Goal: Task Accomplishment & Management: Manage account settings

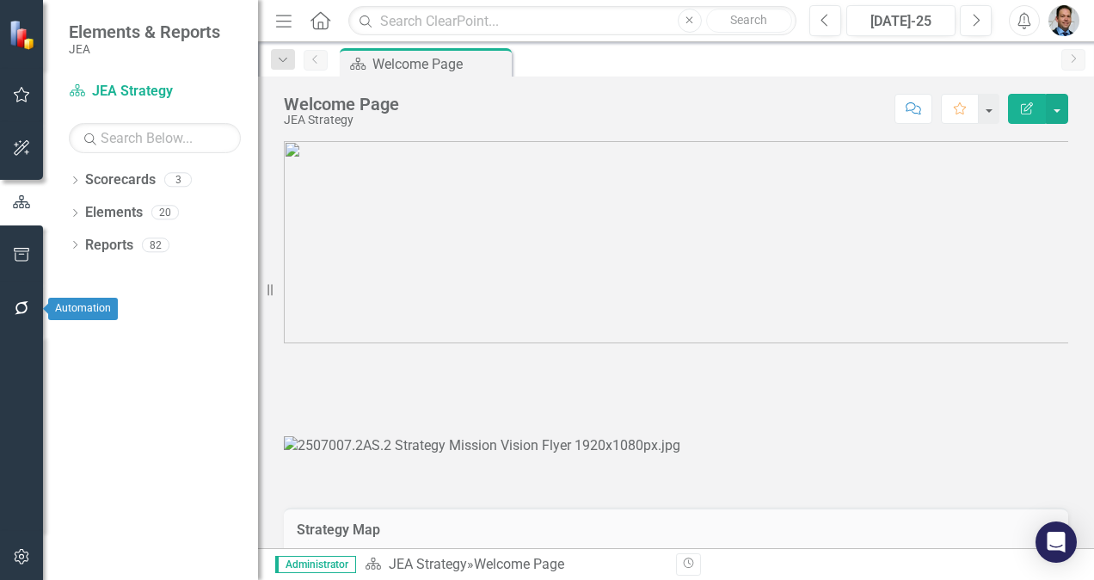
click at [24, 308] on icon "button" at bounding box center [22, 308] width 18 height 14
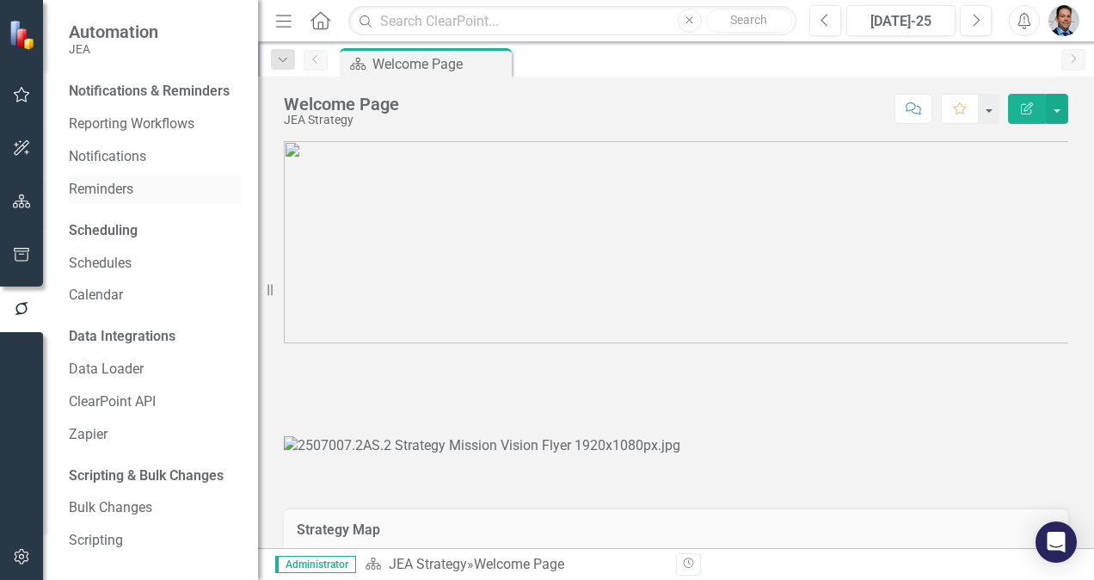
click at [113, 200] on link "Reminders" at bounding box center [155, 190] width 172 height 20
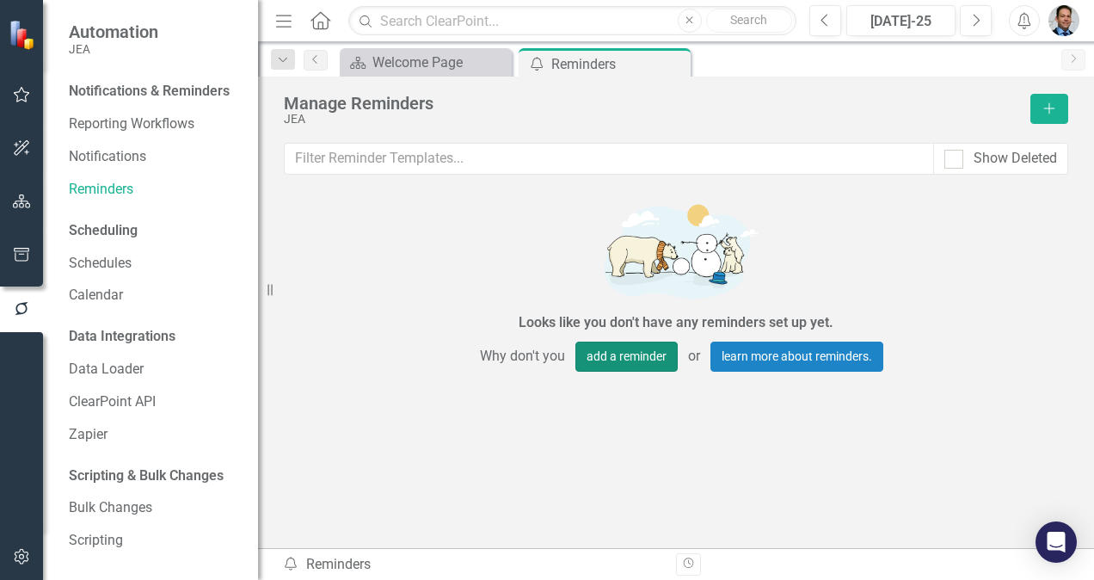
click at [625, 351] on button "add a reminder" at bounding box center [626, 356] width 102 height 30
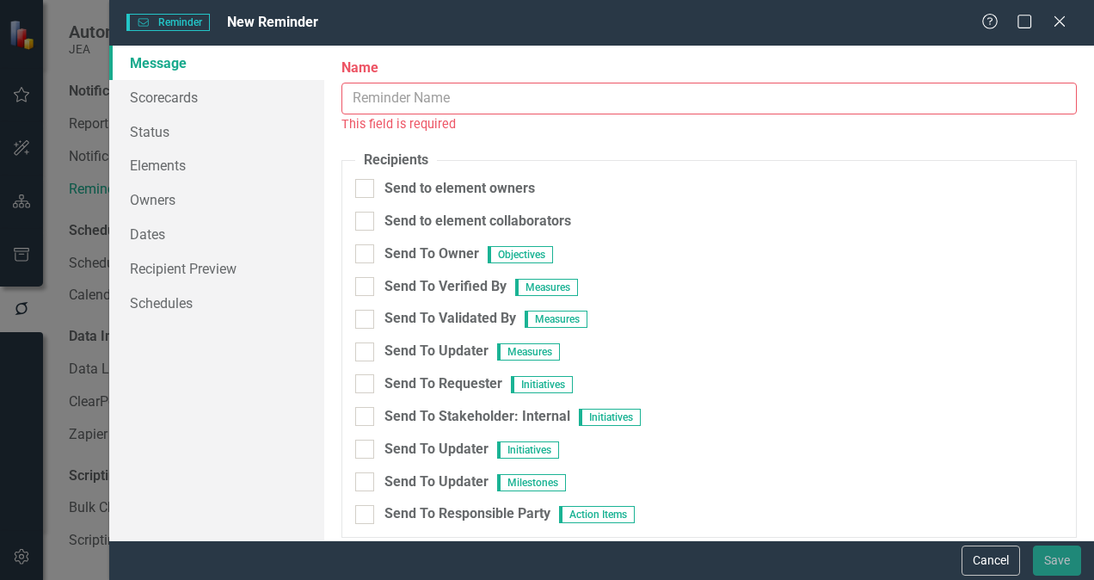
type textarea "Dear {FirstName}, Please log into ClearPoint and update the following items for…"
click at [364, 349] on input "Send To Updater Measures" at bounding box center [360, 347] width 11 height 11
checkbox input "false"
click at [366, 478] on input "Send To Updater Milestones" at bounding box center [360, 477] width 11 height 11
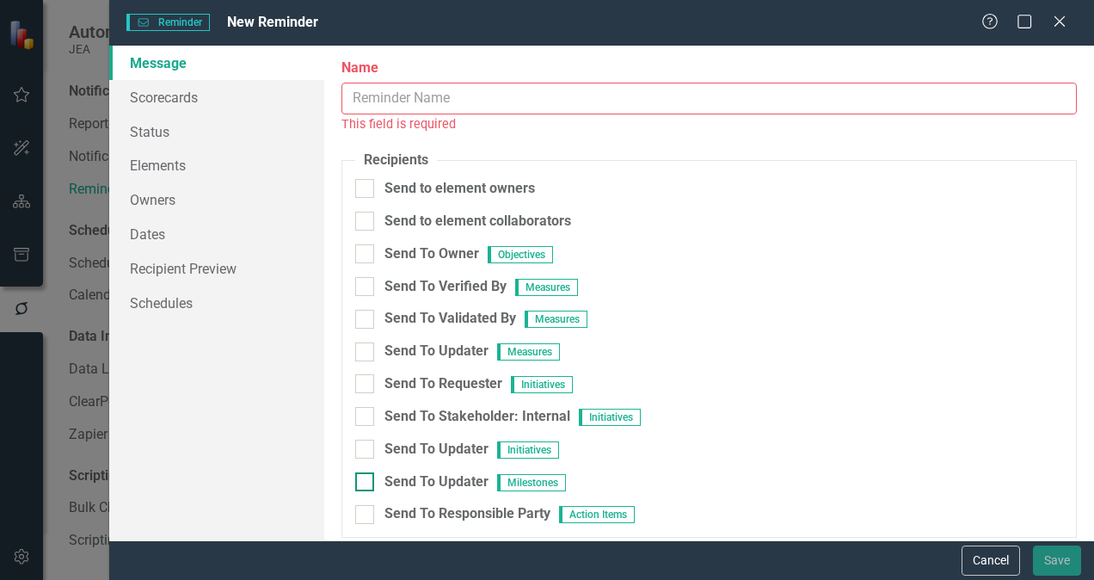
checkbox input "true"
click at [661, 102] on input "Name" at bounding box center [708, 99] width 735 height 32
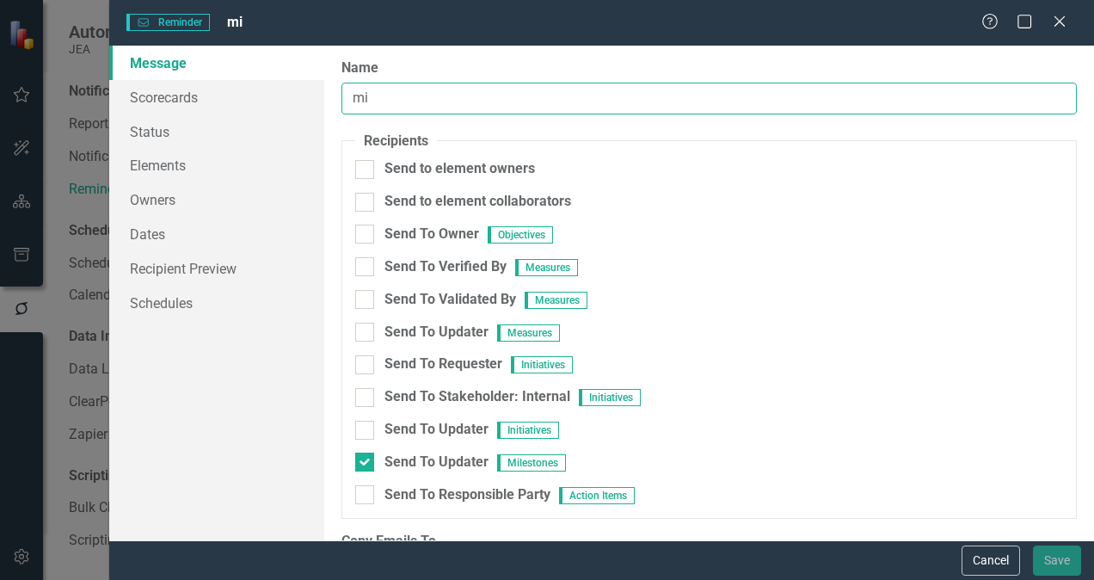
type input "m"
type input "MS Reminder Test 1"
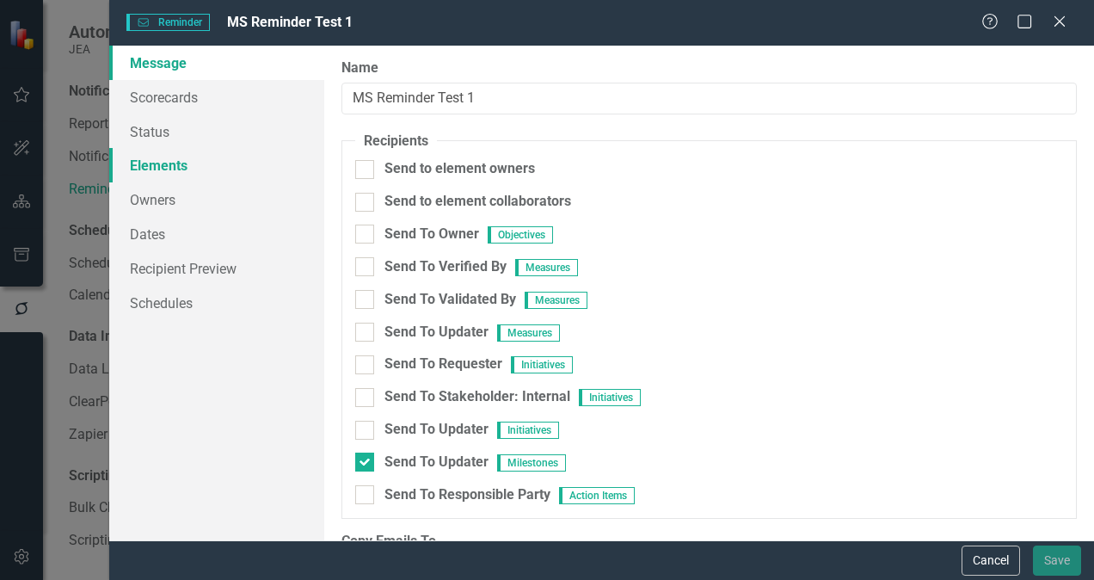
click at [160, 157] on link "Elements" at bounding box center [216, 165] width 215 height 34
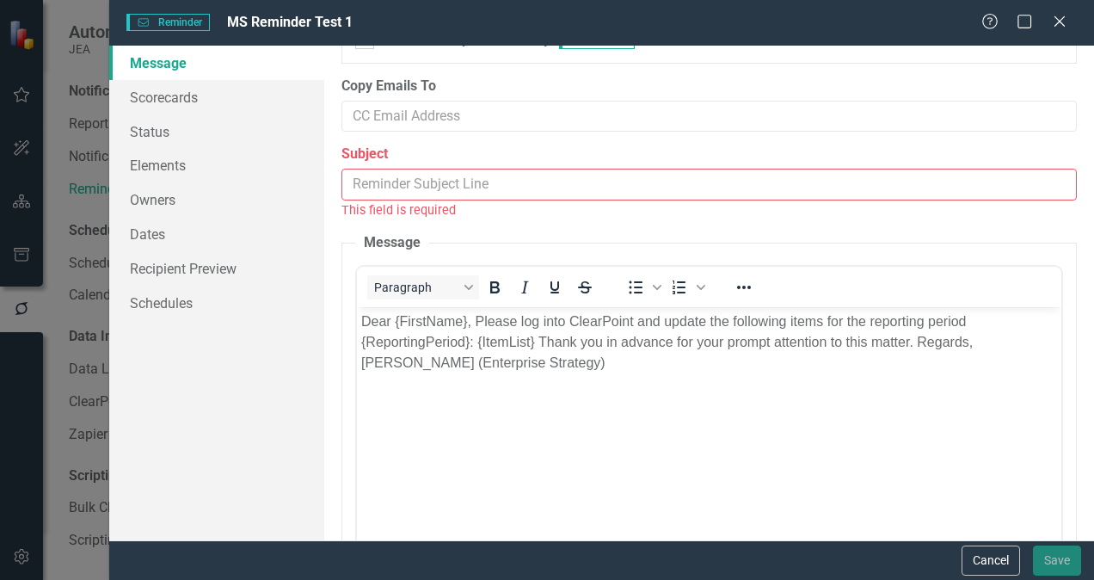
scroll to position [459, 0]
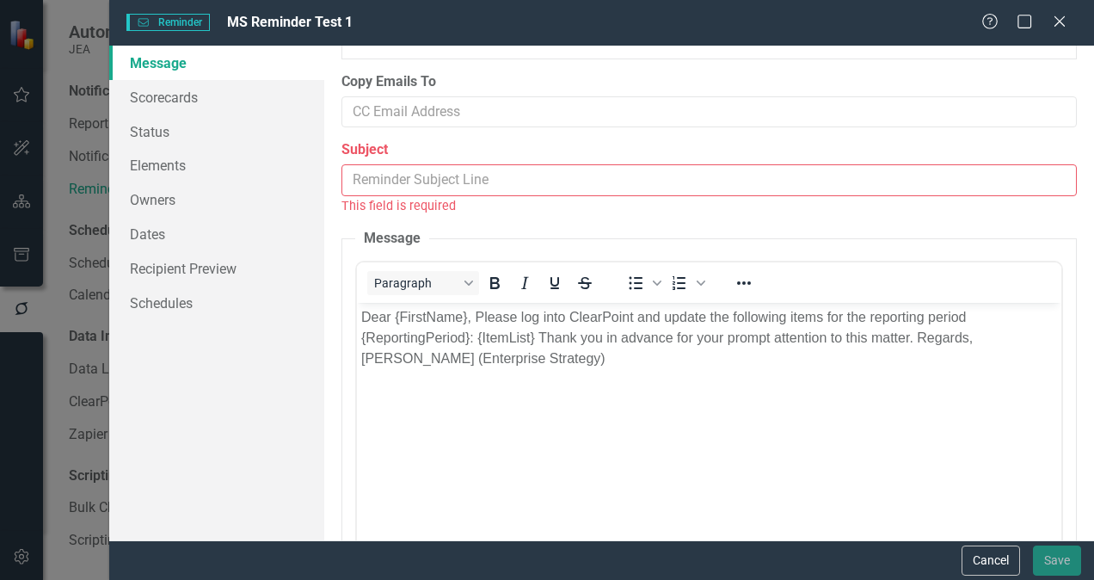
click at [414, 179] on input "Subject" at bounding box center [708, 180] width 735 height 32
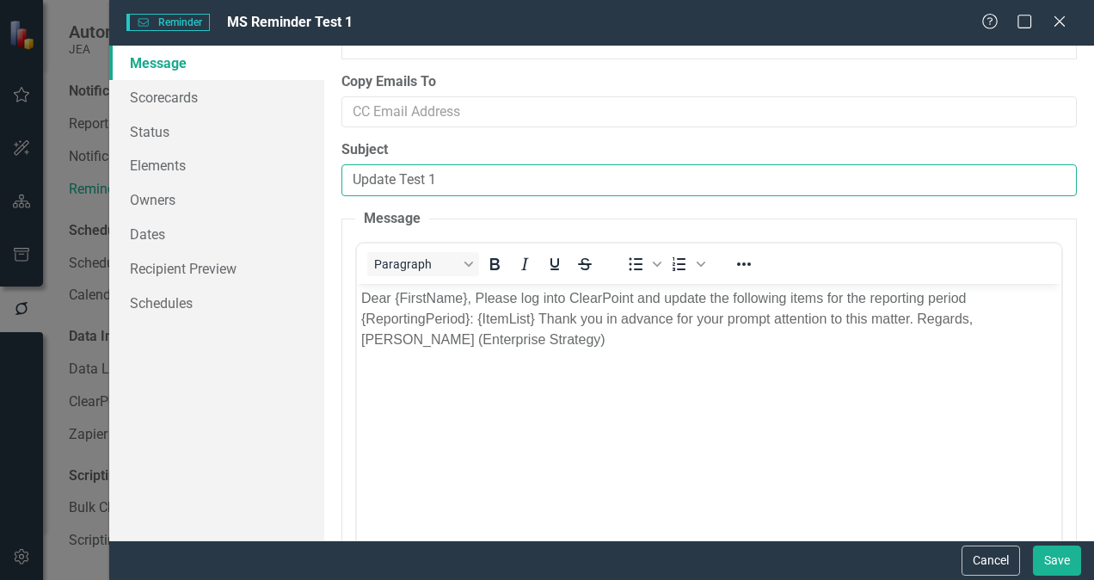
type input "Update Test 1"
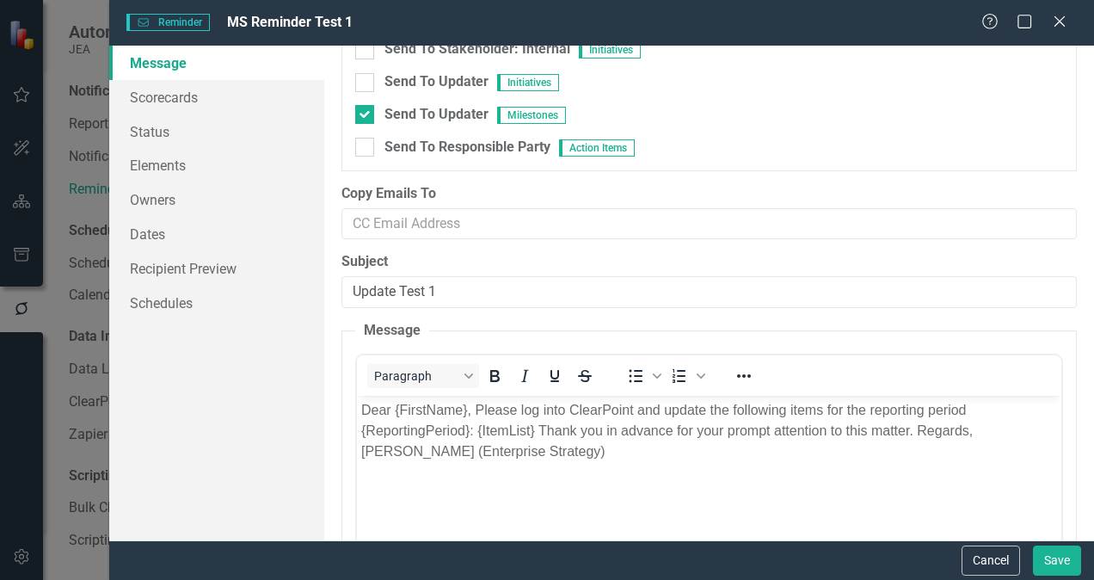
scroll to position [339, 0]
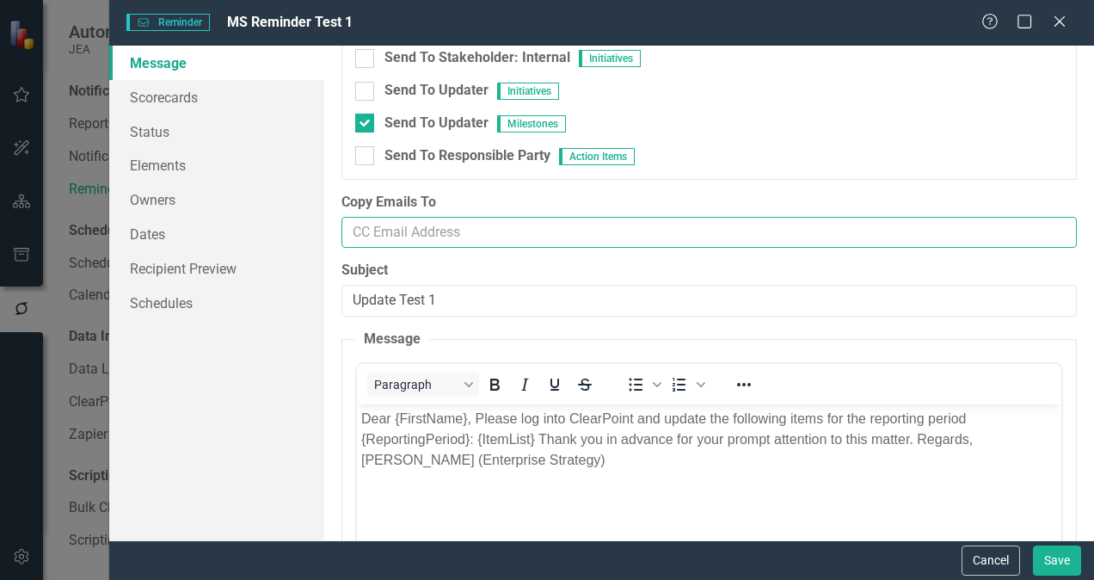
click at [551, 225] on input "Copy Emails To" at bounding box center [708, 233] width 735 height 32
type input "[EMAIL_ADDRESS][DOMAIN_NAME]"
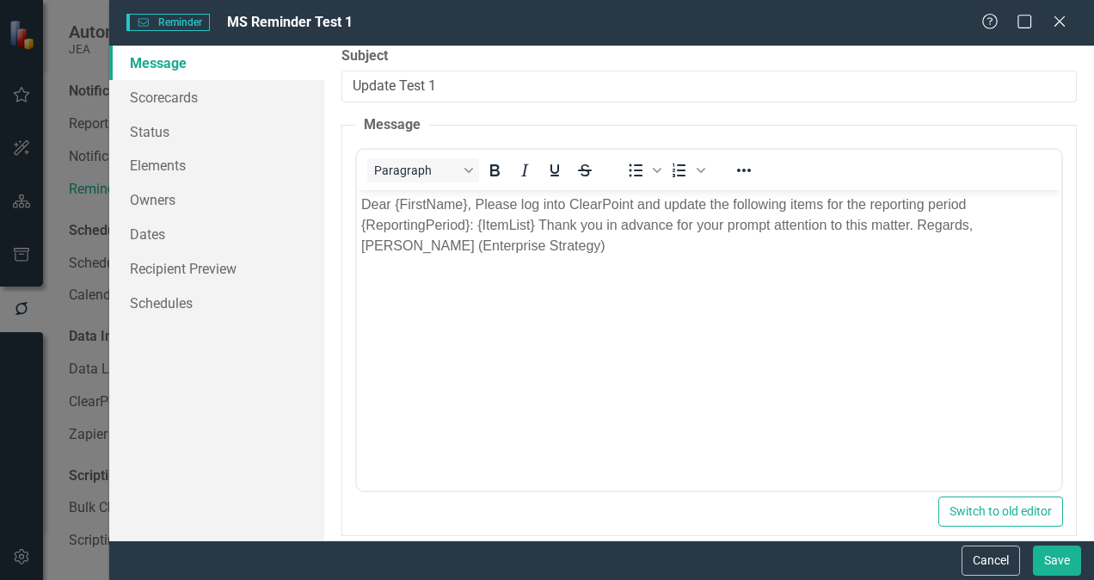
scroll to position [571, 0]
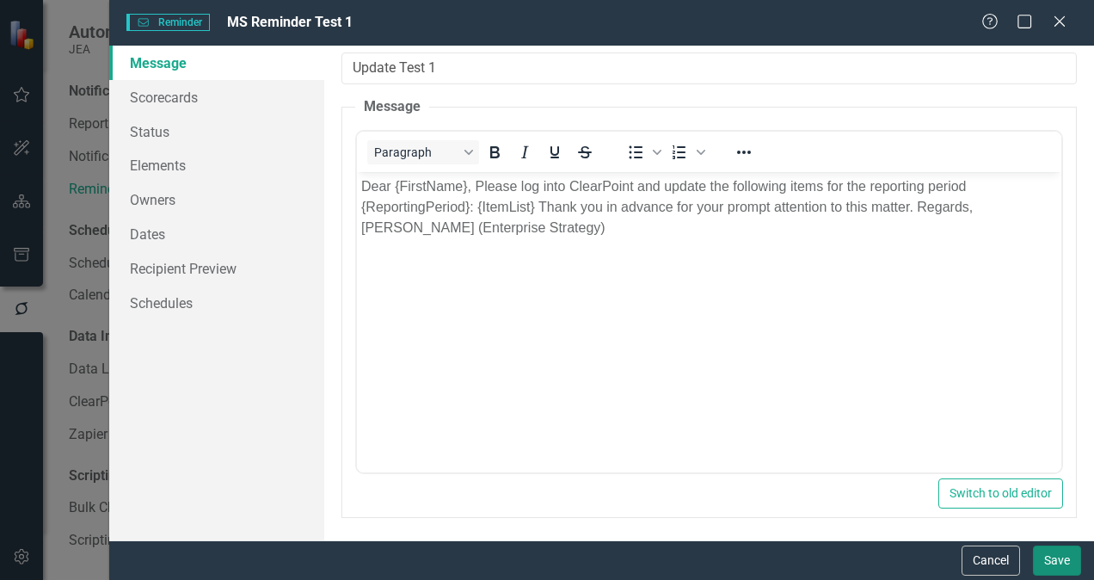
click at [1055, 562] on button "Save" at bounding box center [1057, 560] width 48 height 30
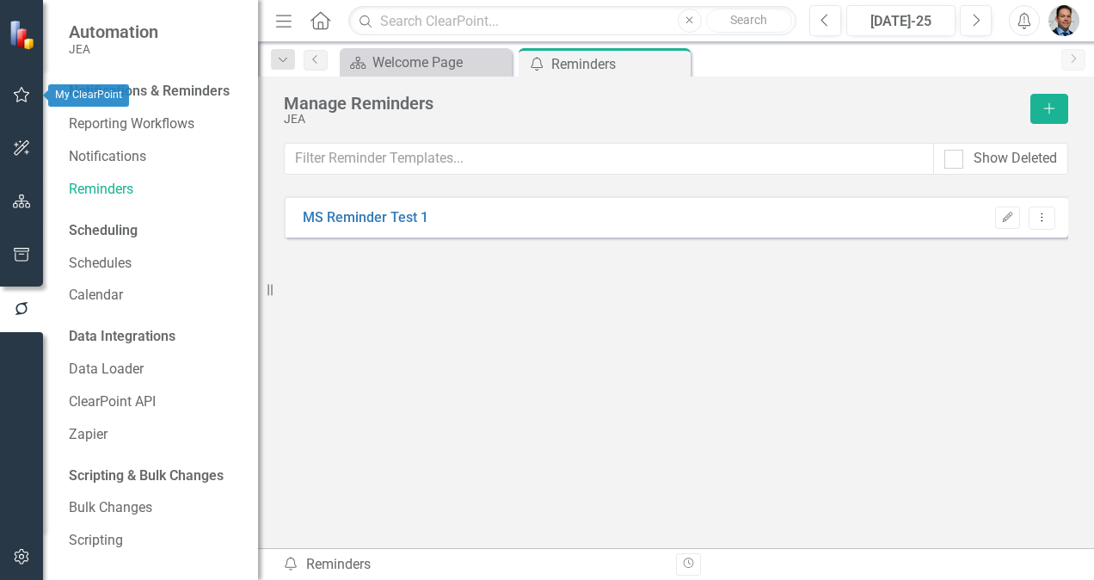
click at [24, 95] on icon "button" at bounding box center [22, 95] width 18 height 14
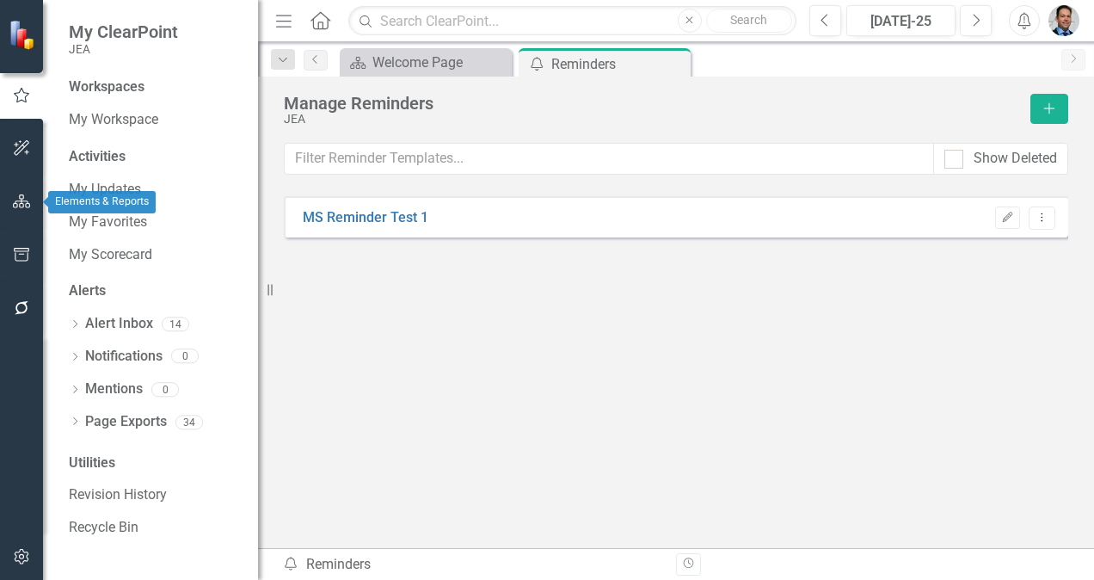
click at [23, 198] on icon "button" at bounding box center [22, 201] width 18 height 14
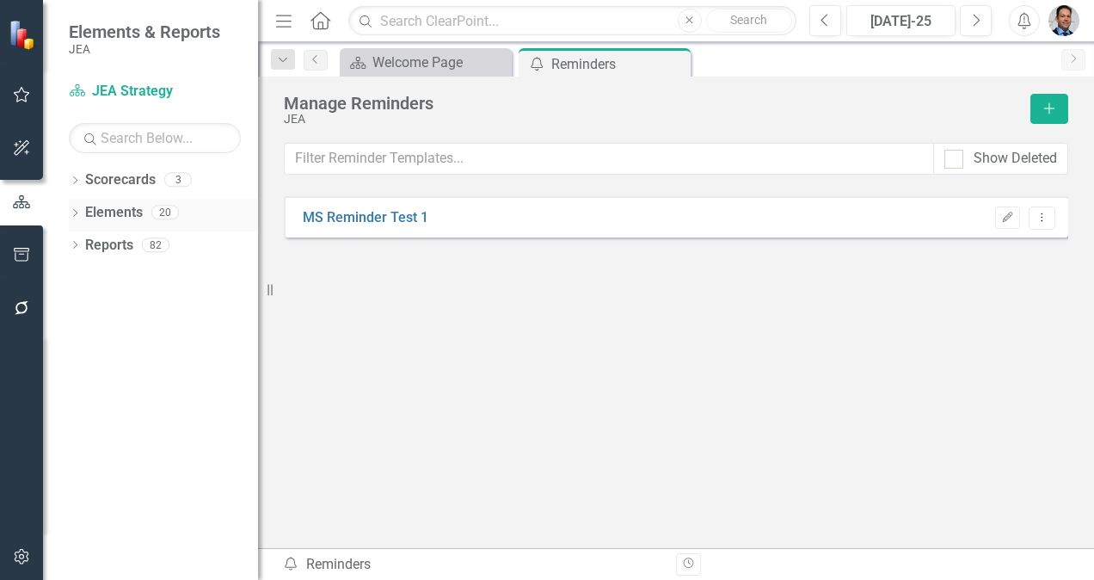
click at [120, 208] on link "Elements" at bounding box center [114, 213] width 58 height 20
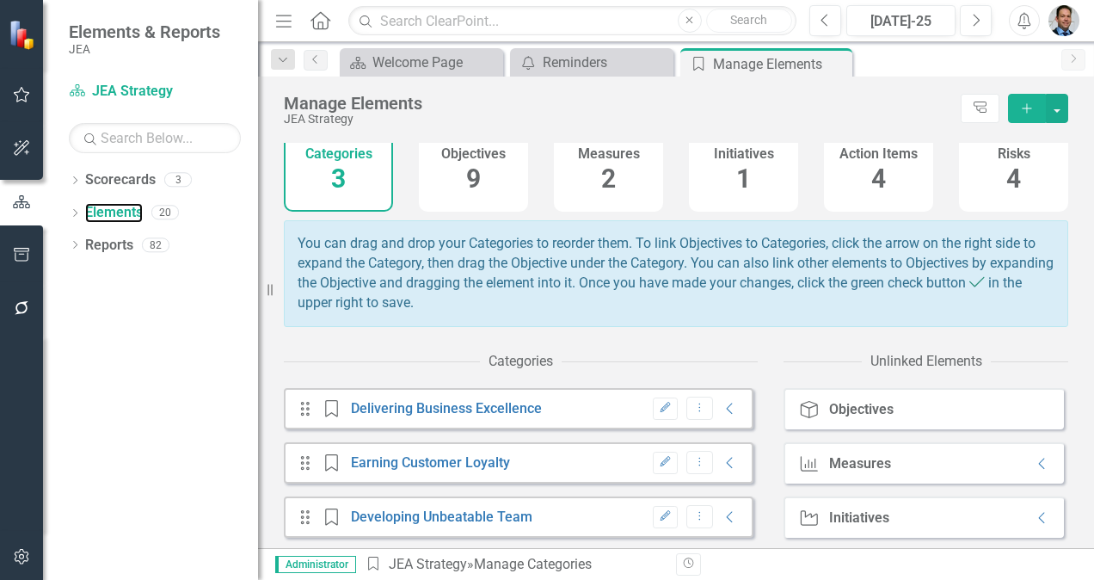
scroll to position [90, 0]
click at [722, 405] on icon "Collapse" at bounding box center [730, 407] width 17 height 14
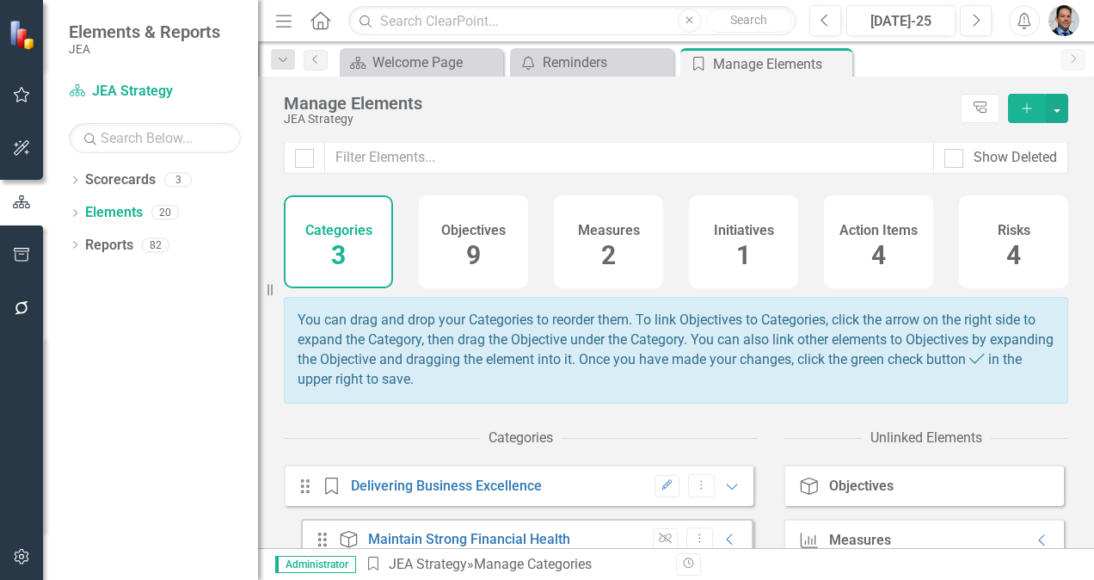
scroll to position [0, 0]
click at [615, 237] on h4 "Measures" at bounding box center [609, 231] width 62 height 15
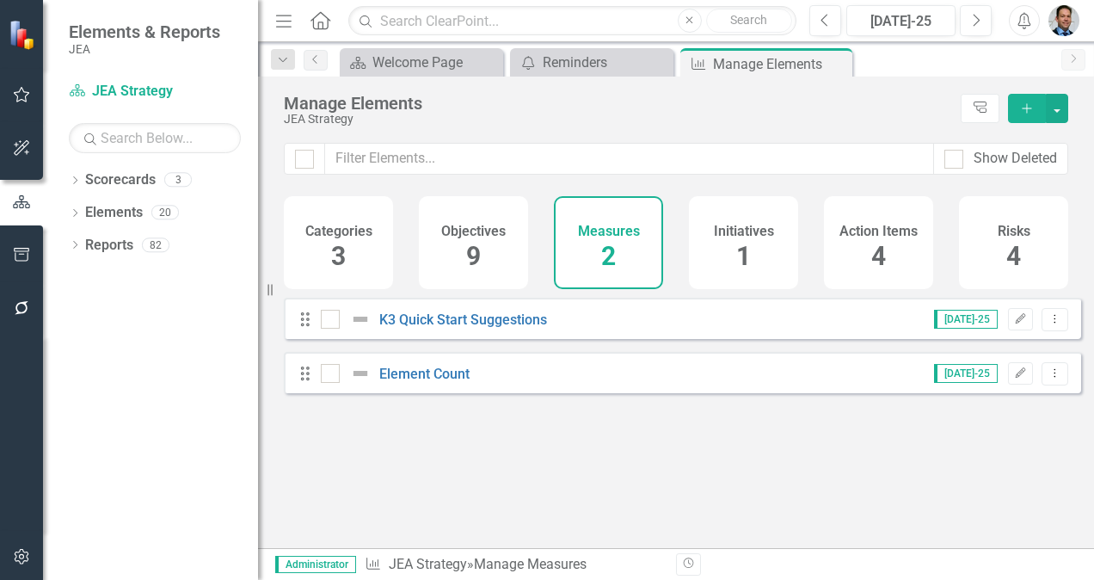
click at [729, 252] on div "Initiatives 1" at bounding box center [743, 242] width 109 height 93
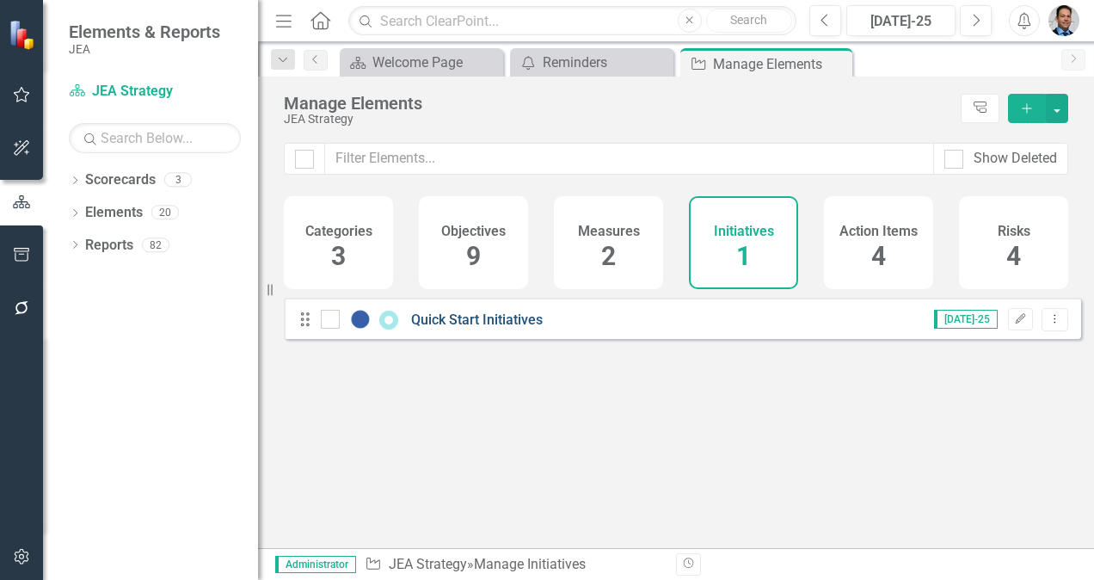
click at [448, 328] on link "Quick Start Initiatives" at bounding box center [477, 319] width 132 height 16
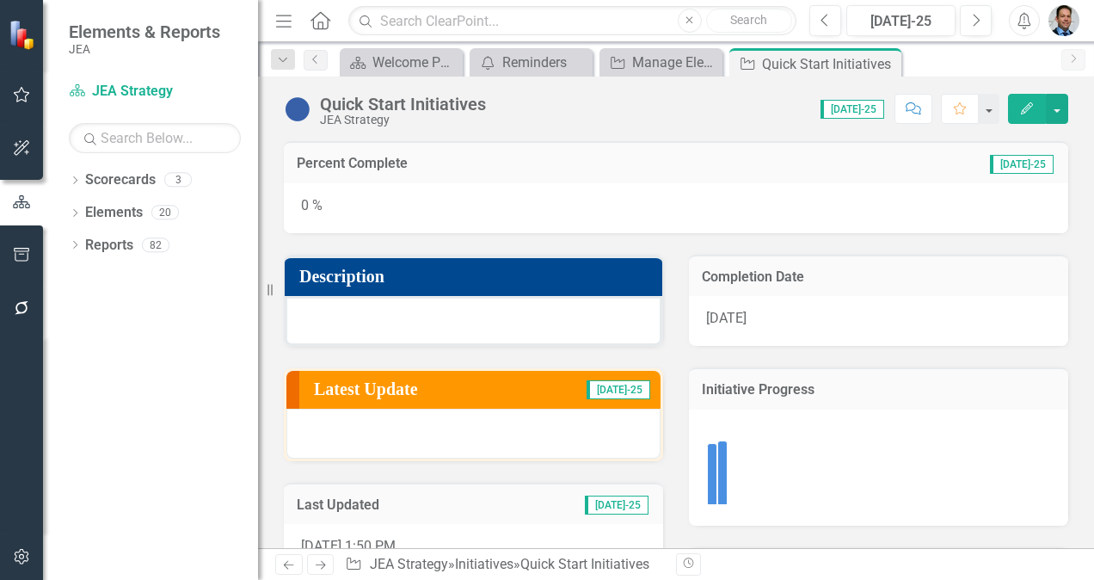
click at [650, 201] on div "0 %" at bounding box center [676, 208] width 784 height 50
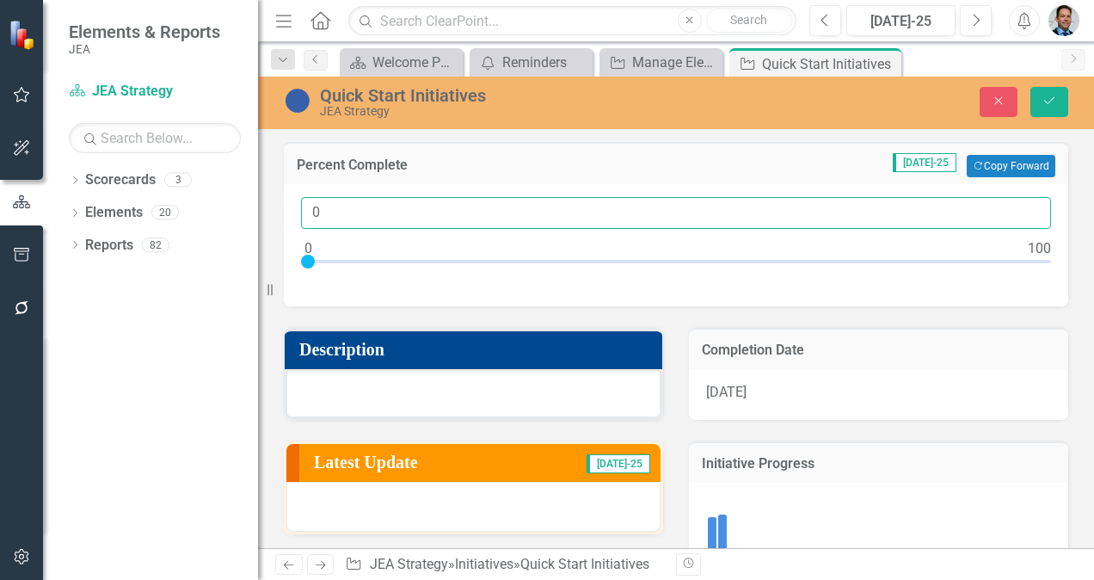
click at [414, 215] on input "0" at bounding box center [676, 213] width 750 height 32
type input "10"
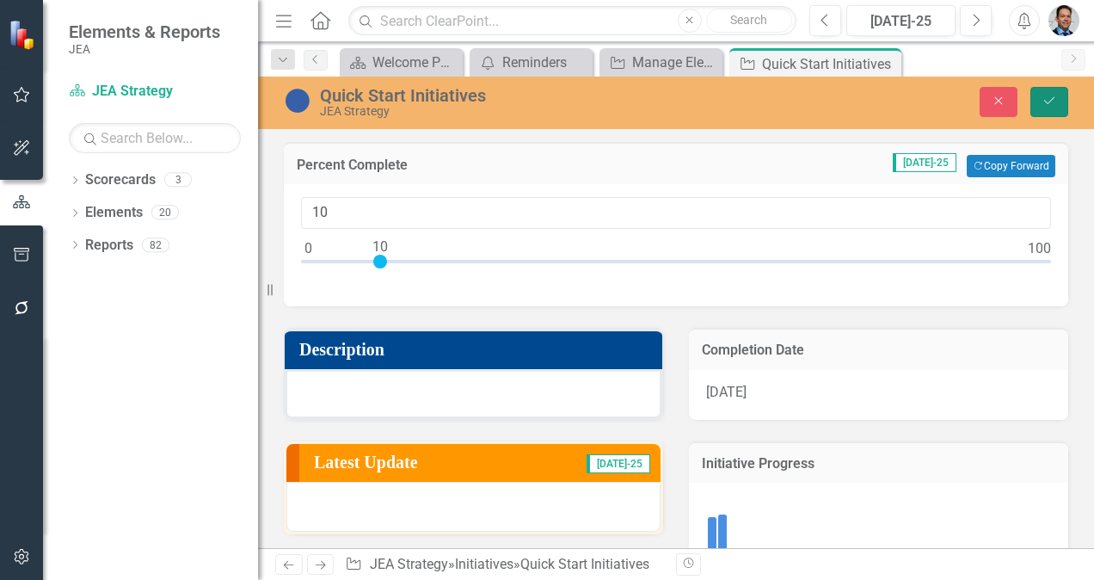
click at [1063, 102] on button "Save" at bounding box center [1050, 102] width 38 height 30
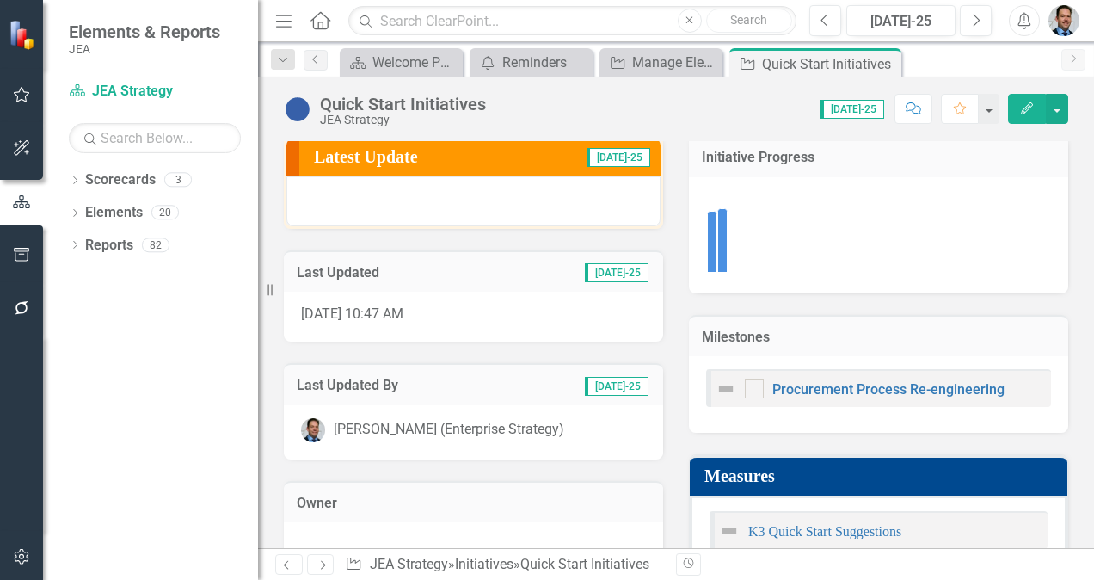
scroll to position [230, 0]
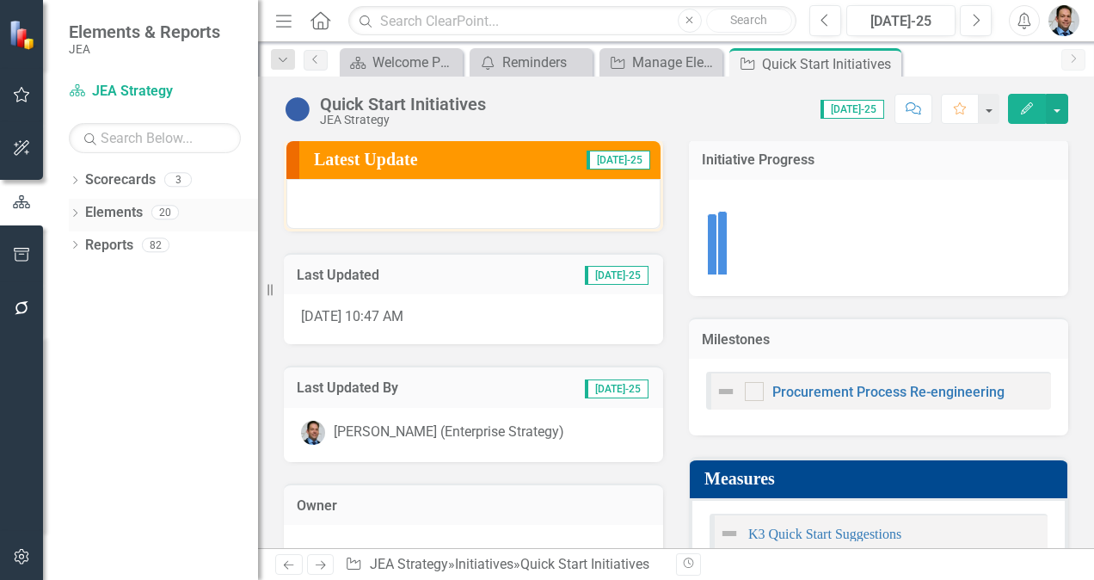
click at [110, 207] on link "Elements" at bounding box center [114, 213] width 58 height 20
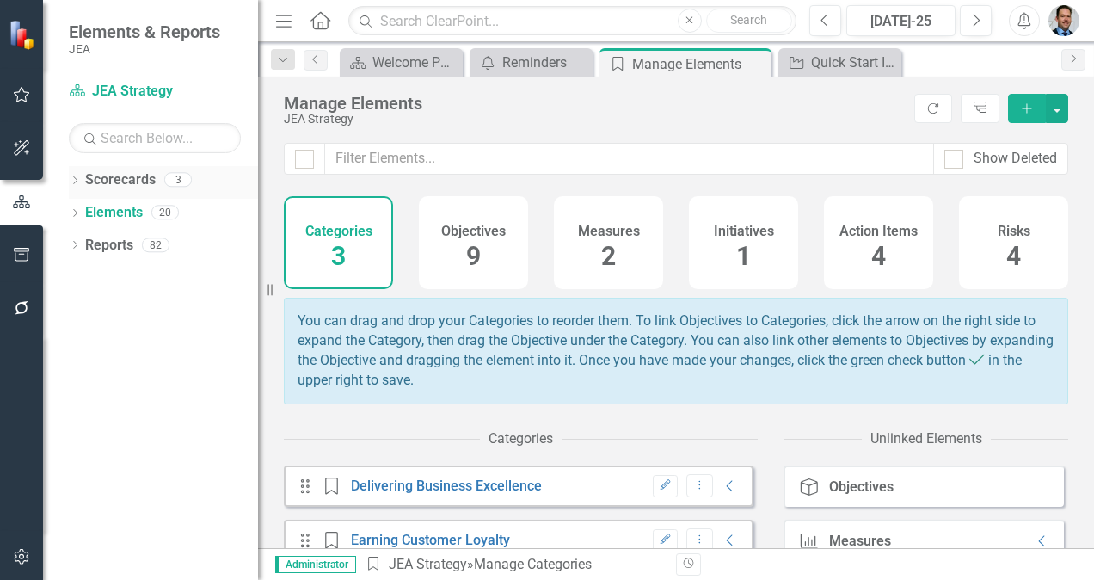
click at [110, 174] on link "Scorecards" at bounding box center [120, 180] width 71 height 20
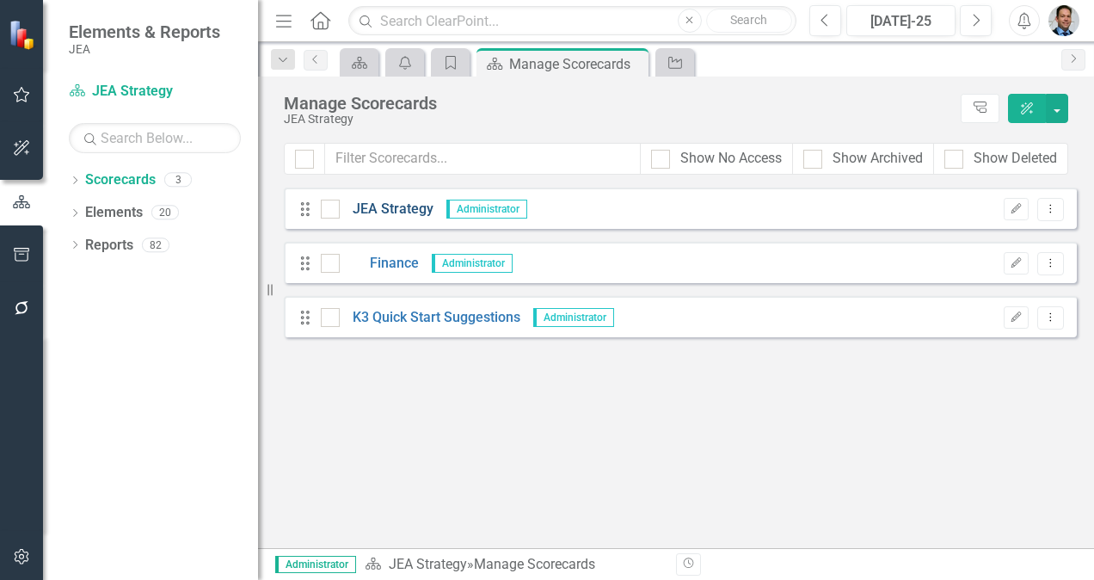
click at [392, 214] on link "JEA Strategy" at bounding box center [387, 210] width 94 height 20
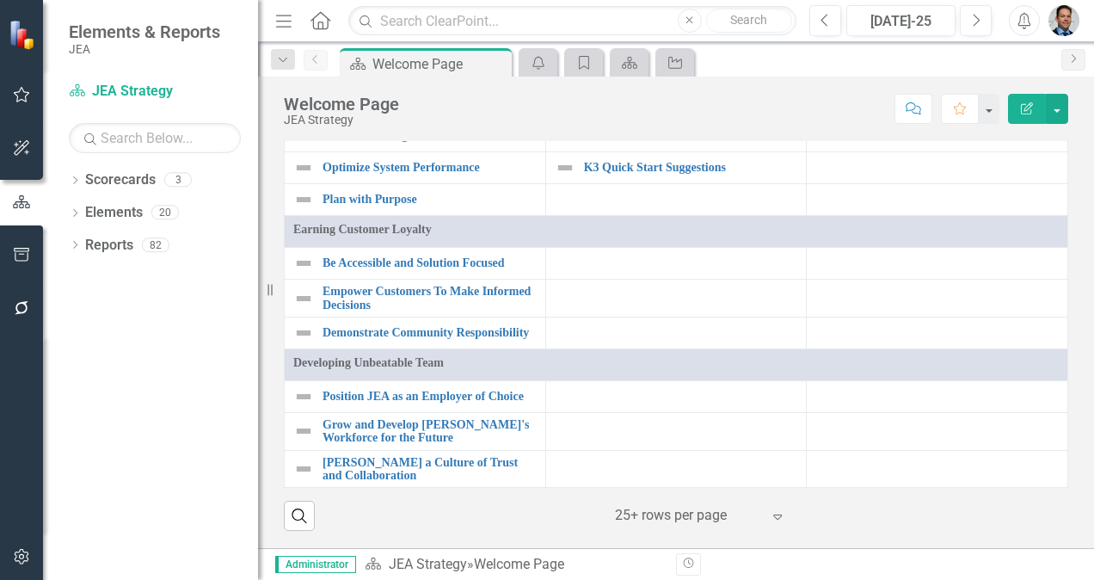
scroll to position [1166, 0]
click at [102, 179] on link "Scorecards" at bounding box center [120, 180] width 71 height 20
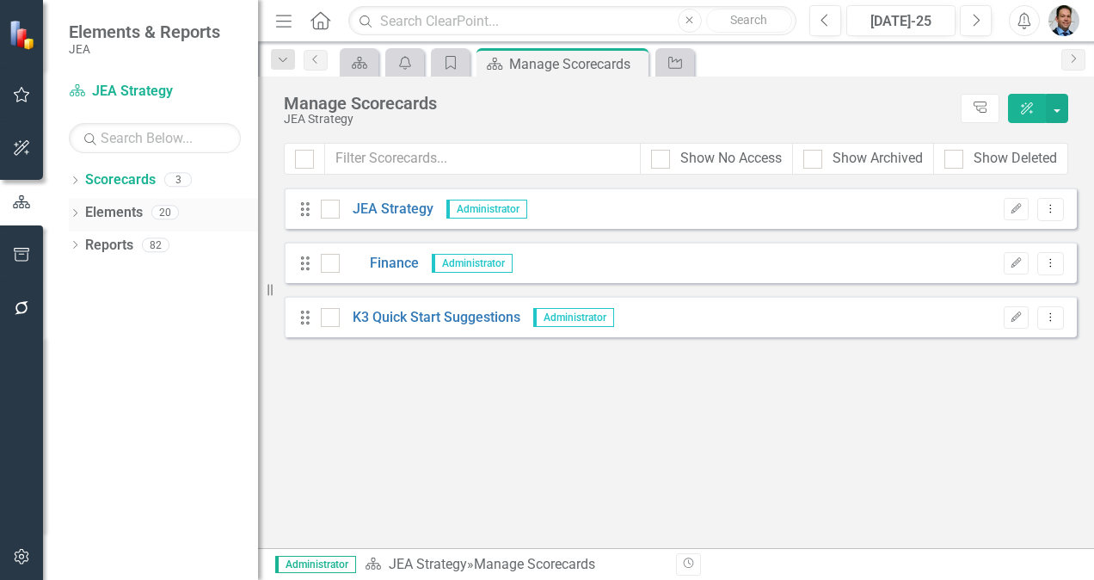
click at [112, 208] on link "Elements" at bounding box center [114, 213] width 58 height 20
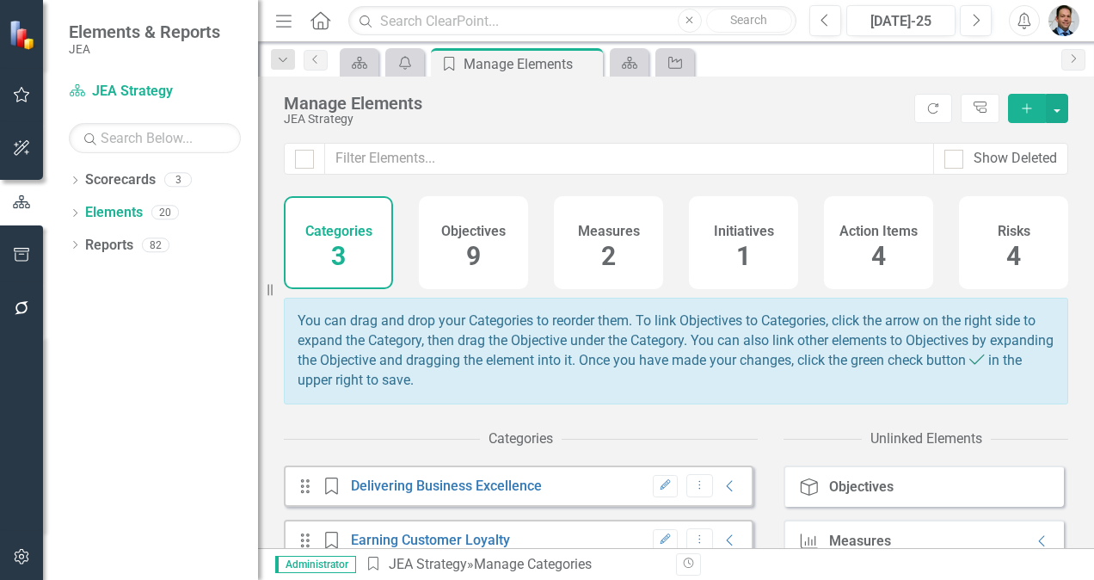
click at [754, 225] on h4 "Initiatives" at bounding box center [744, 231] width 60 height 15
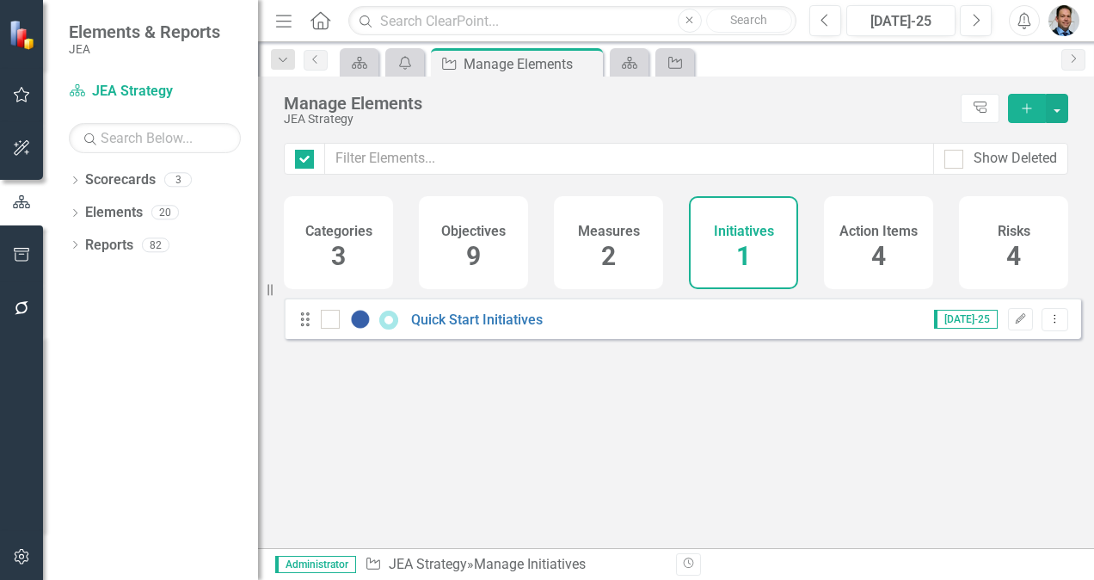
checkbox input "false"
click at [483, 328] on link "Quick Start Initiatives" at bounding box center [477, 319] width 132 height 16
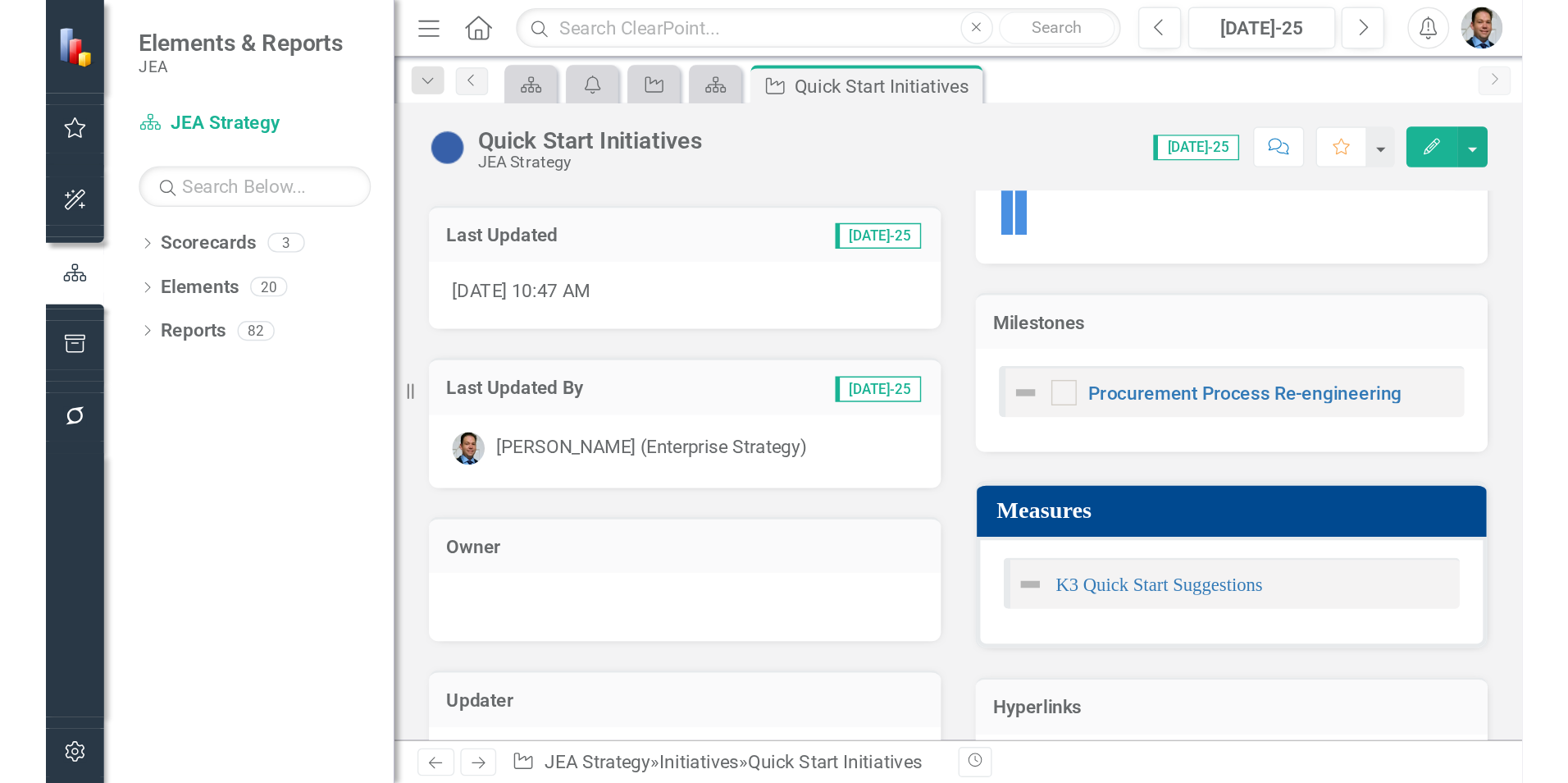
scroll to position [373, 0]
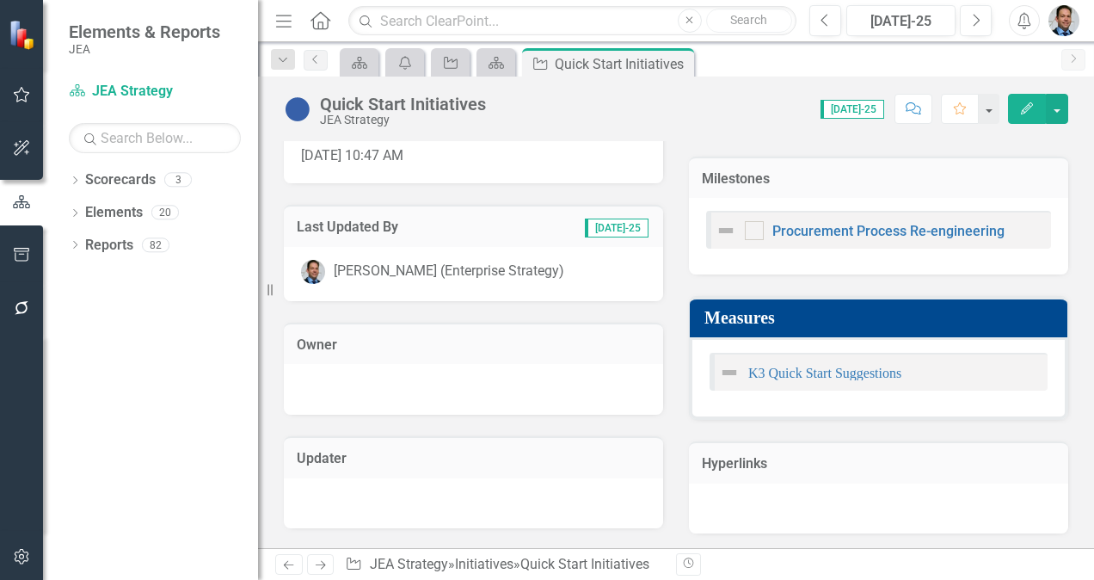
click at [451, 470] on div "Updater" at bounding box center [473, 457] width 379 height 42
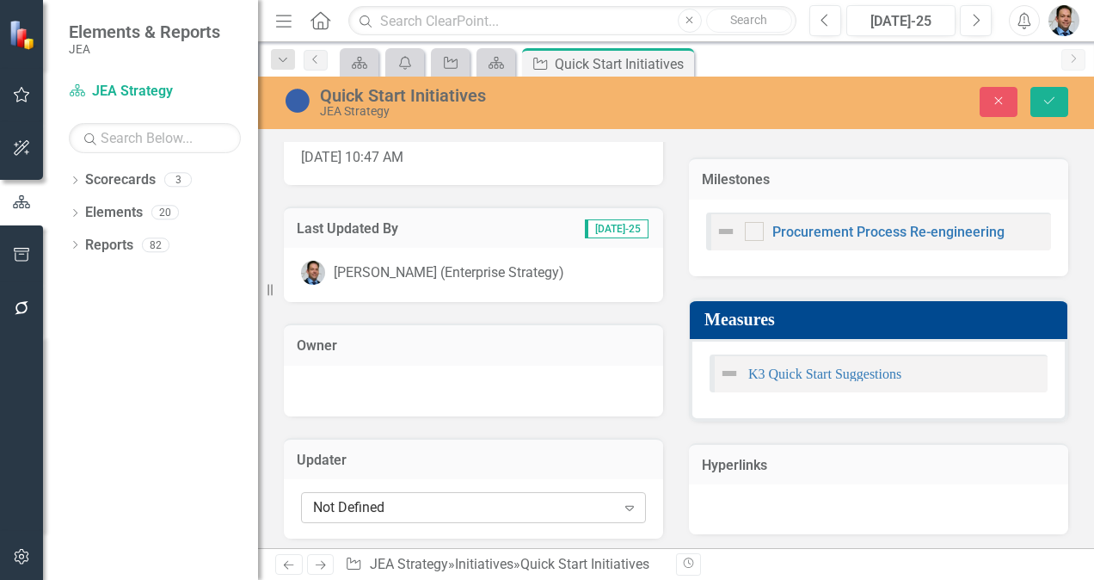
click at [432, 504] on div "Not Defined" at bounding box center [464, 508] width 303 height 20
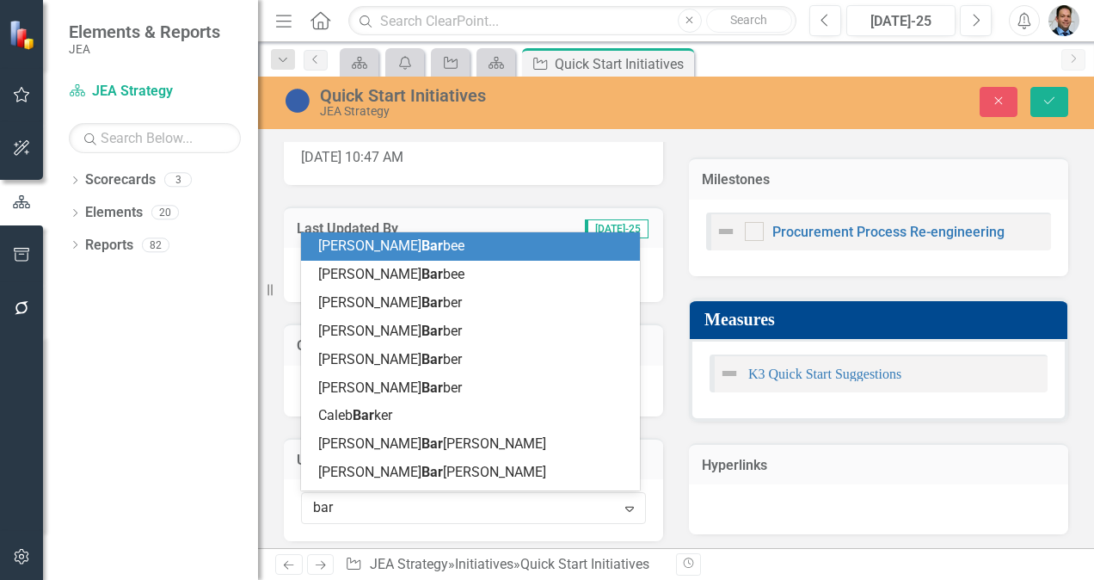
type input "[PERSON_NAME]"
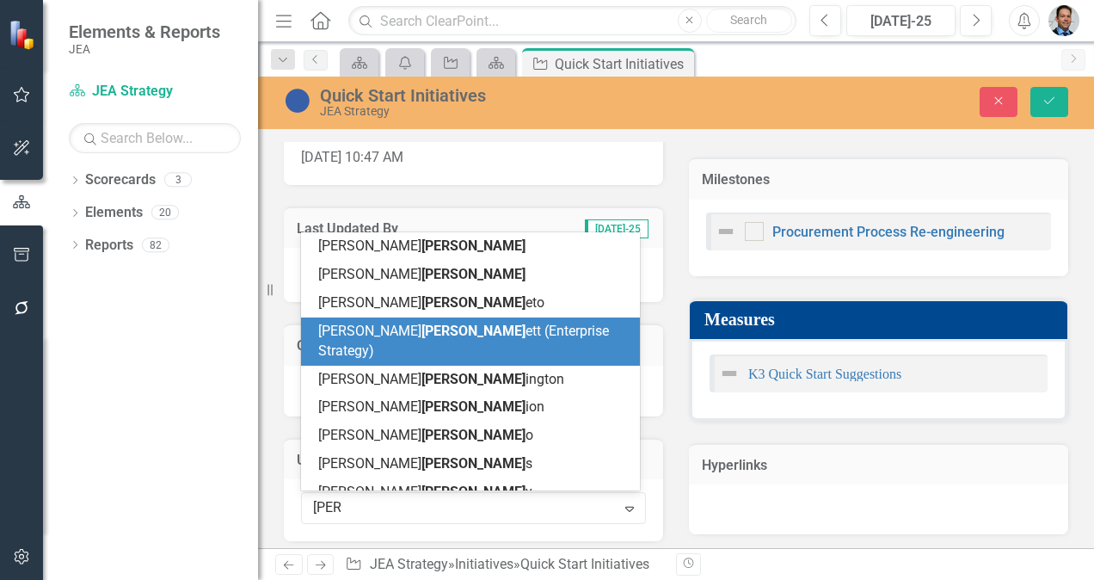
click at [483, 322] on div "[PERSON_NAME] ett (Enterprise Strategy)" at bounding box center [473, 342] width 311 height 40
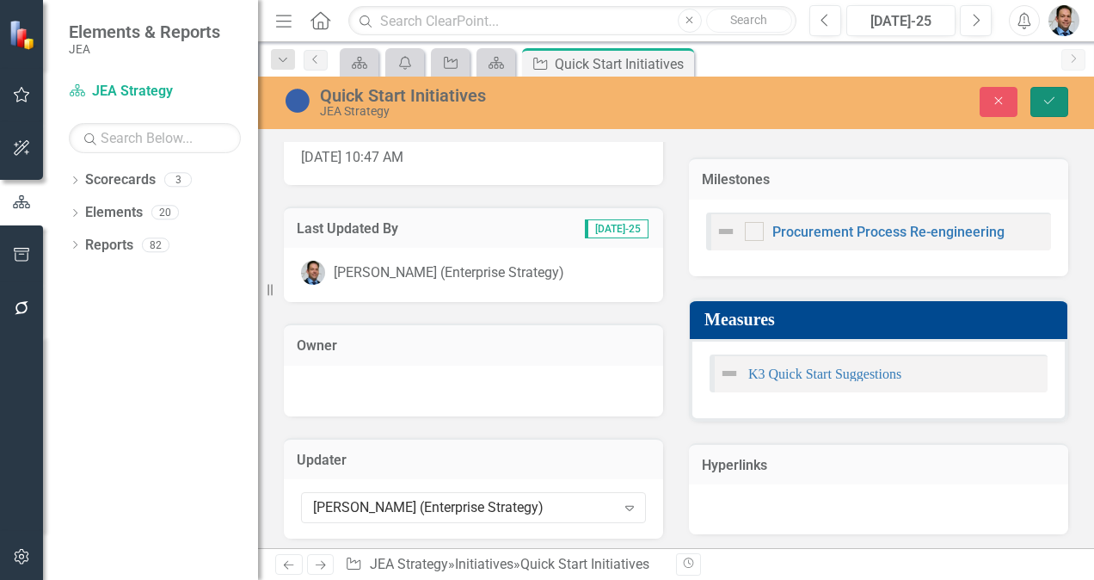
click at [1049, 108] on button "Save" at bounding box center [1050, 102] width 38 height 30
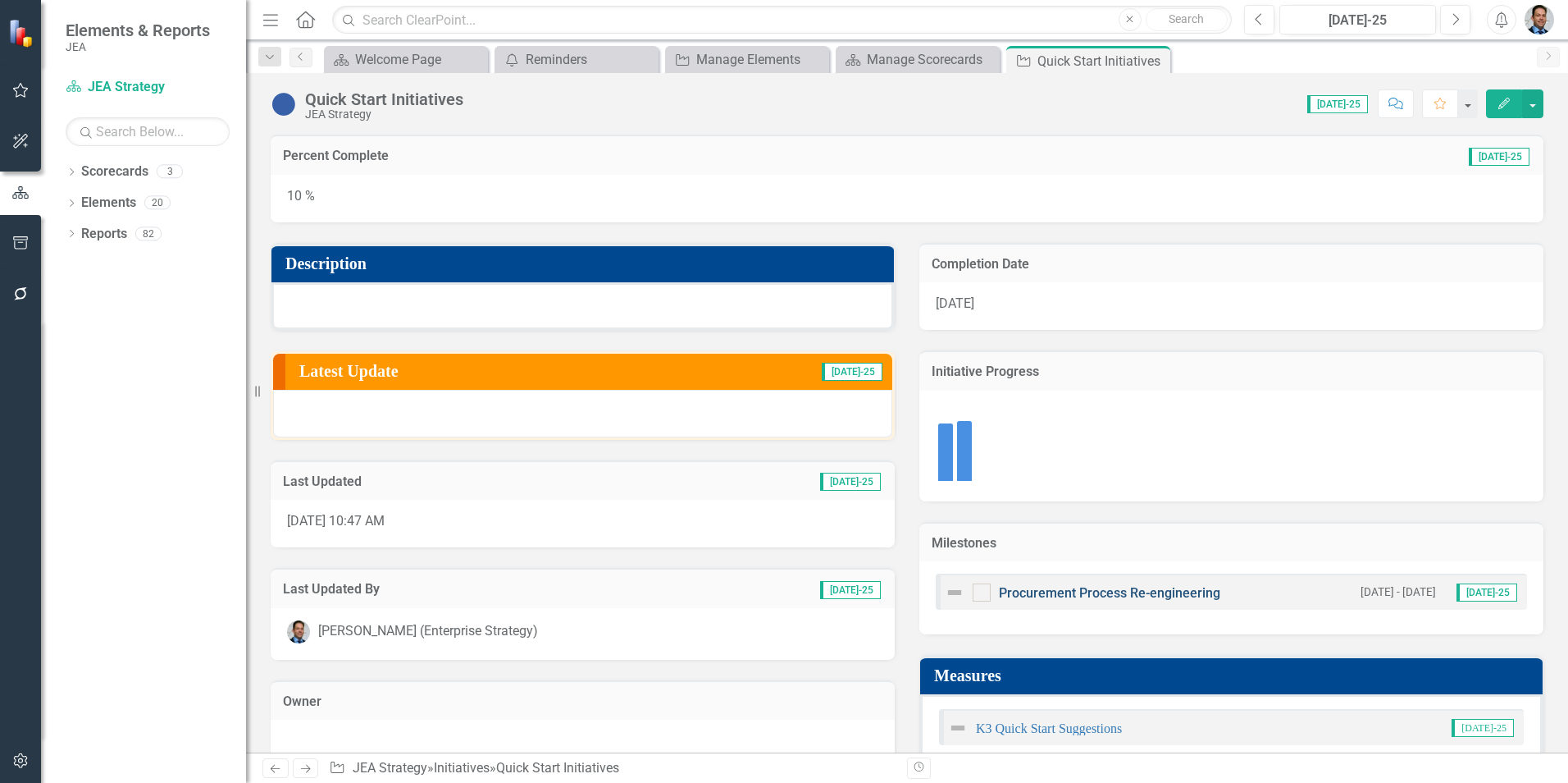
click at [1042, 552] on link "Procurement Process Re-engineering" at bounding box center [1110, 592] width 221 height 15
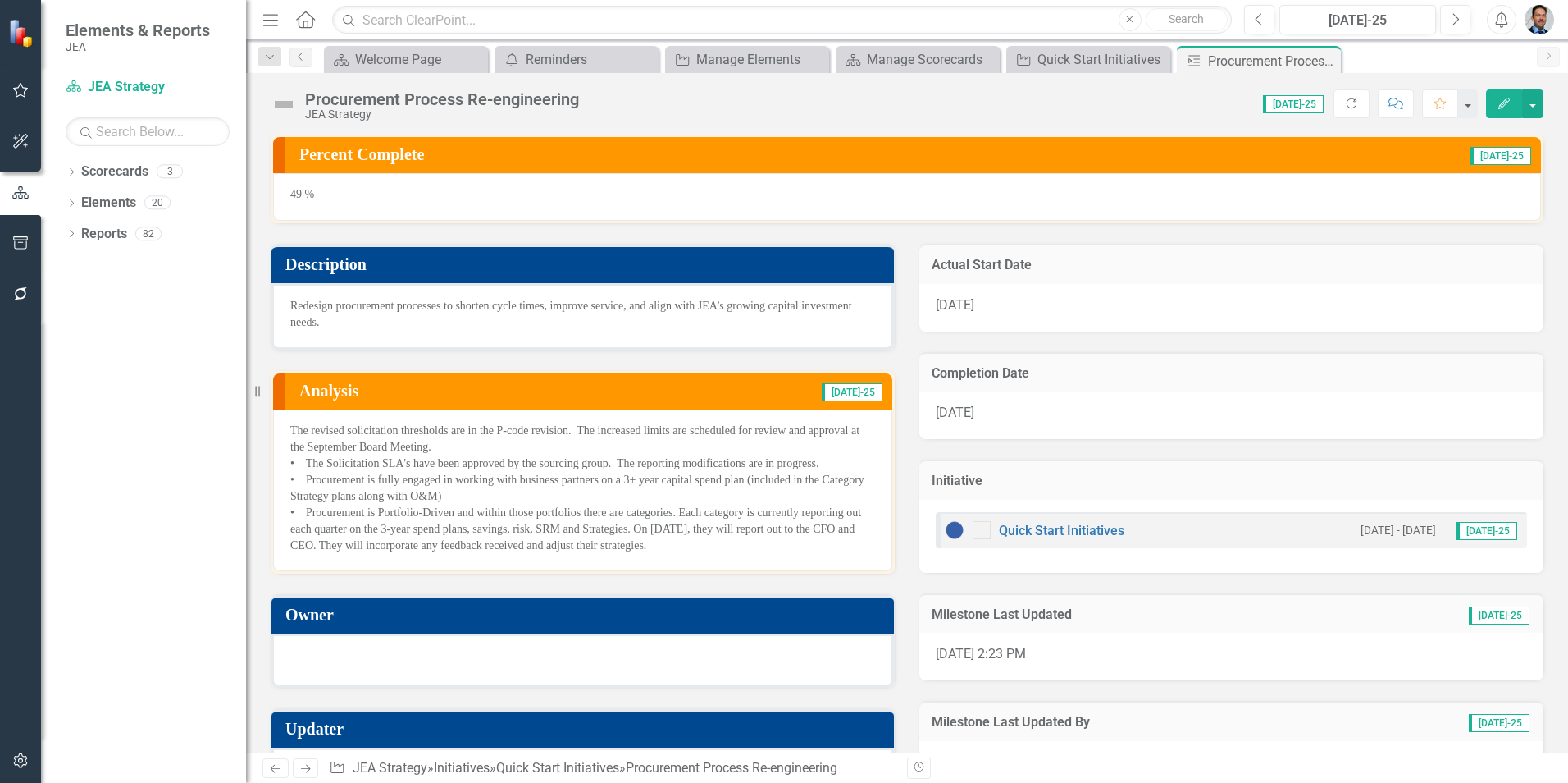
click at [552, 157] on h3 "Percent Complete" at bounding box center [710, 154] width 823 height 18
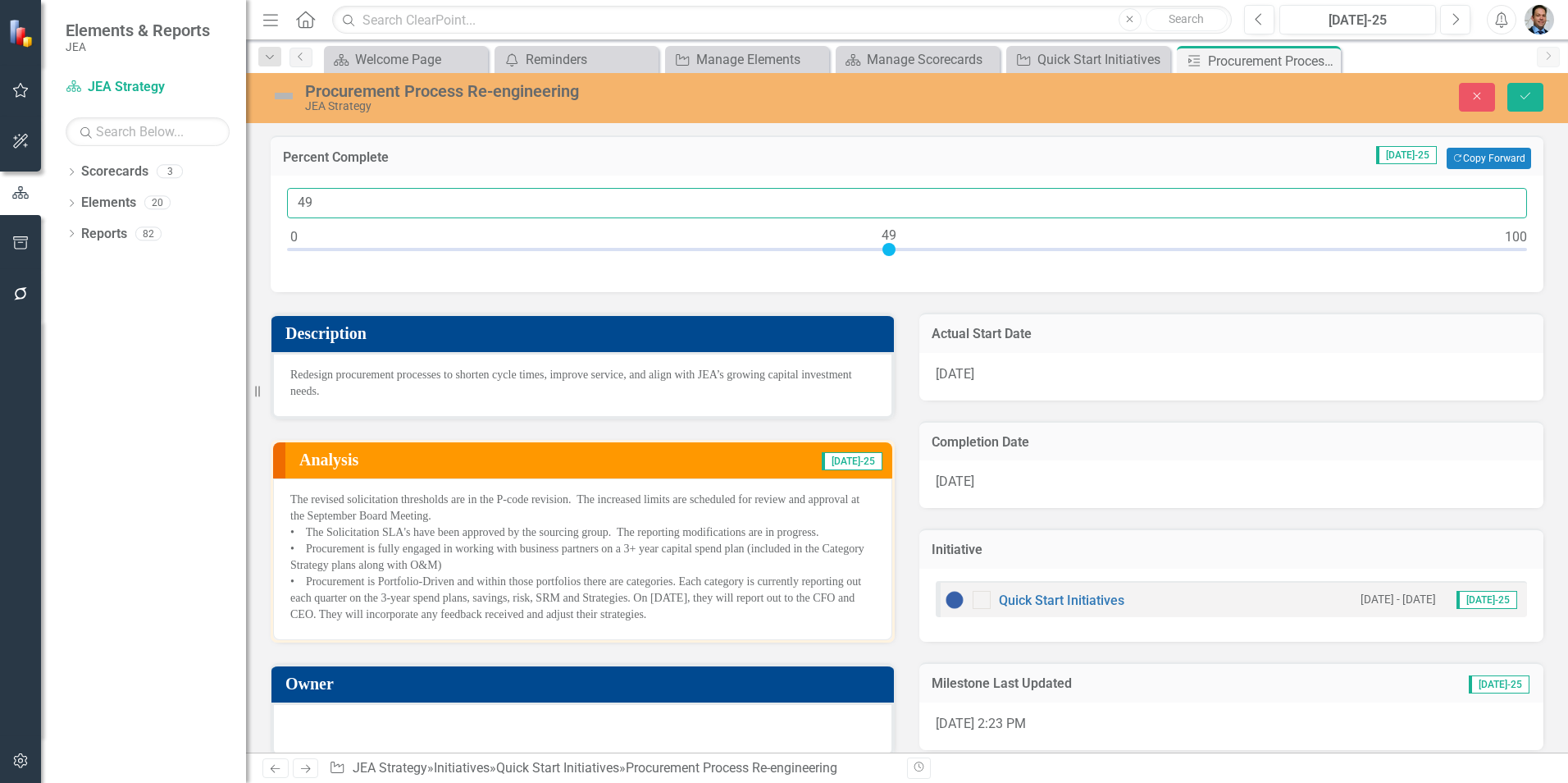
click at [535, 202] on input "49" at bounding box center [906, 203] width 1240 height 31
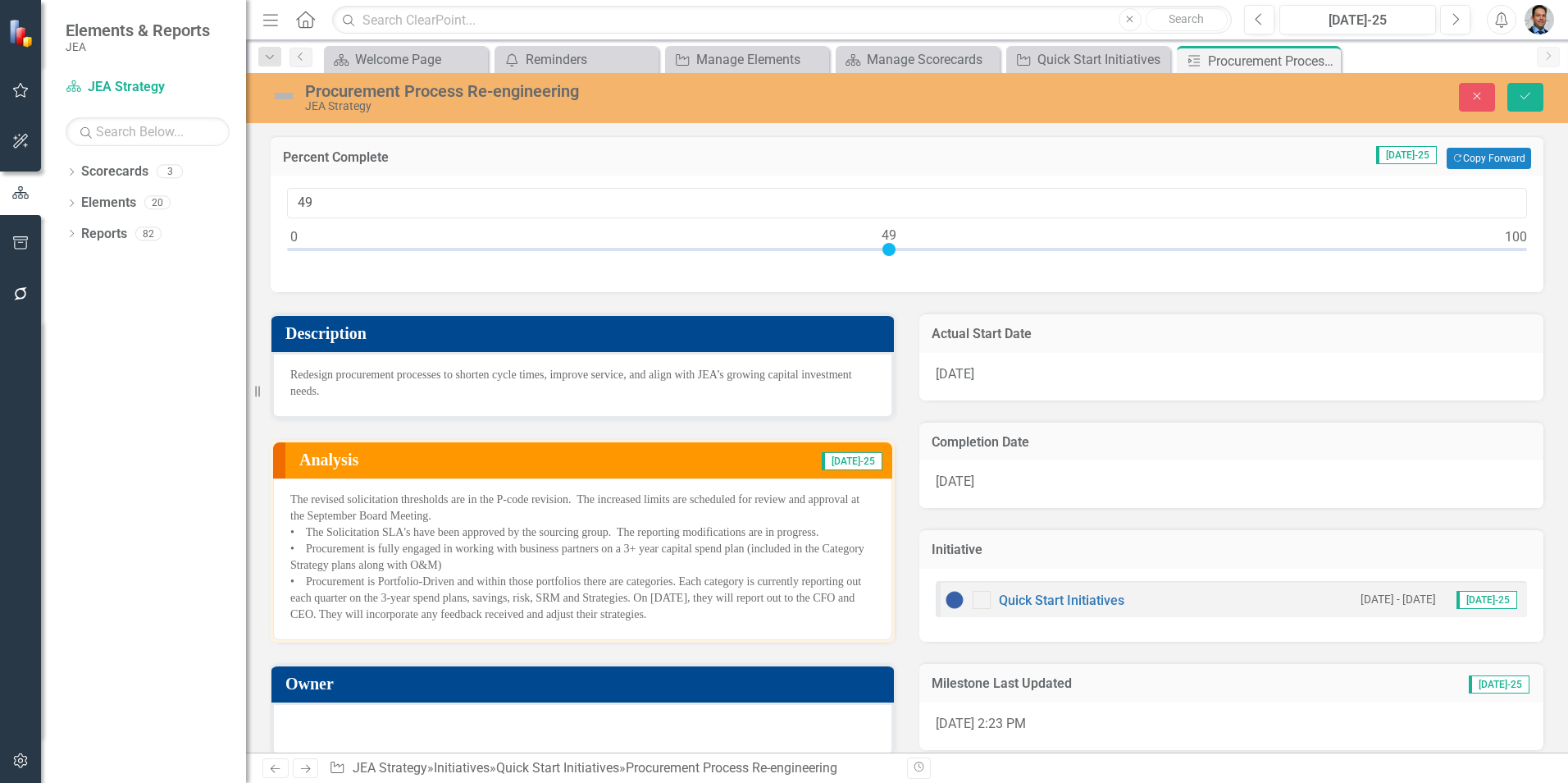
click at [905, 158] on td "[DATE]-25 Copy Forward Copy Forward" at bounding box center [1159, 158] width 743 height 21
click at [349, 512] on p "The revised solicitation thresholds are in the P-code revision. The increased l…" at bounding box center [582, 557] width 584 height 132
click at [285, 96] on img at bounding box center [284, 96] width 27 height 27
click at [1042, 101] on icon "Save" at bounding box center [1524, 96] width 14 height 11
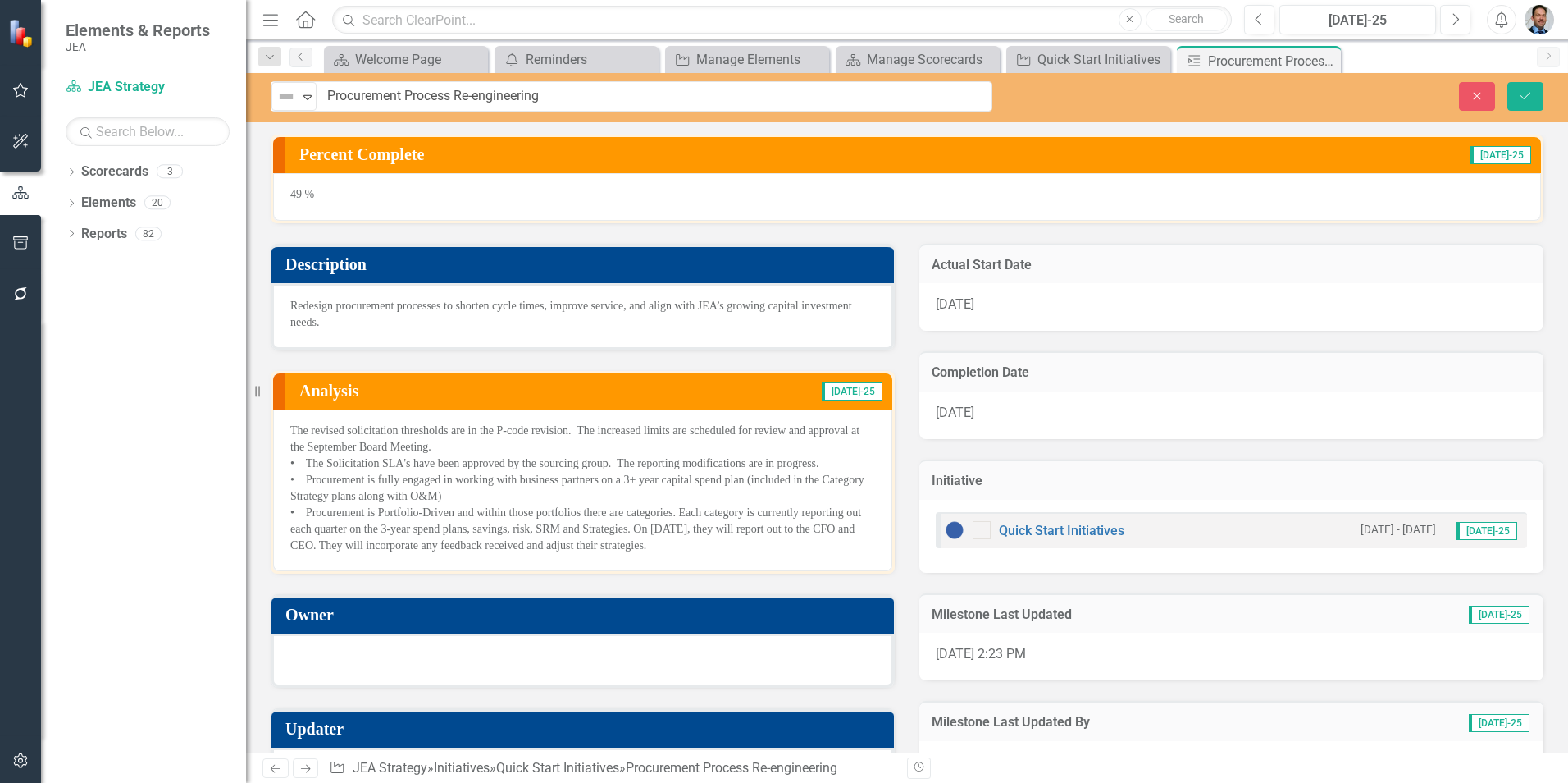
drag, startPoint x: 306, startPoint y: 99, endPoint x: 520, endPoint y: 119, distance: 214.9
drag, startPoint x: 520, startPoint y: 119, endPoint x: 613, endPoint y: 239, distance: 151.8
click at [613, 239] on div "Description Redesign procurement processes to shorten cycle times, improve serv…" at bounding box center [582, 286] width 648 height 127
click at [1042, 101] on icon "Save" at bounding box center [1524, 96] width 14 height 11
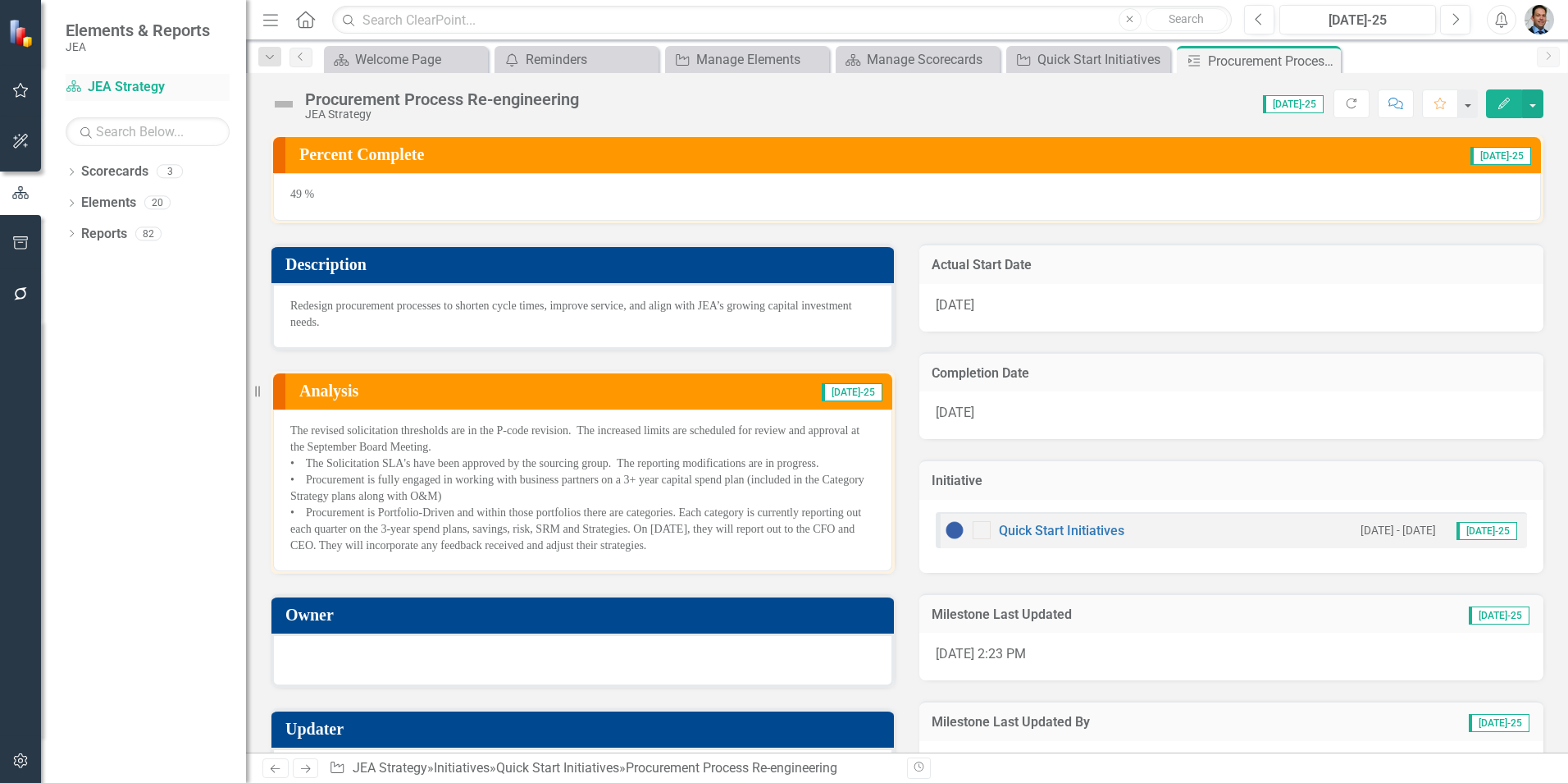
click at [131, 79] on link "Scorecard JEA Strategy" at bounding box center [148, 88] width 164 height 19
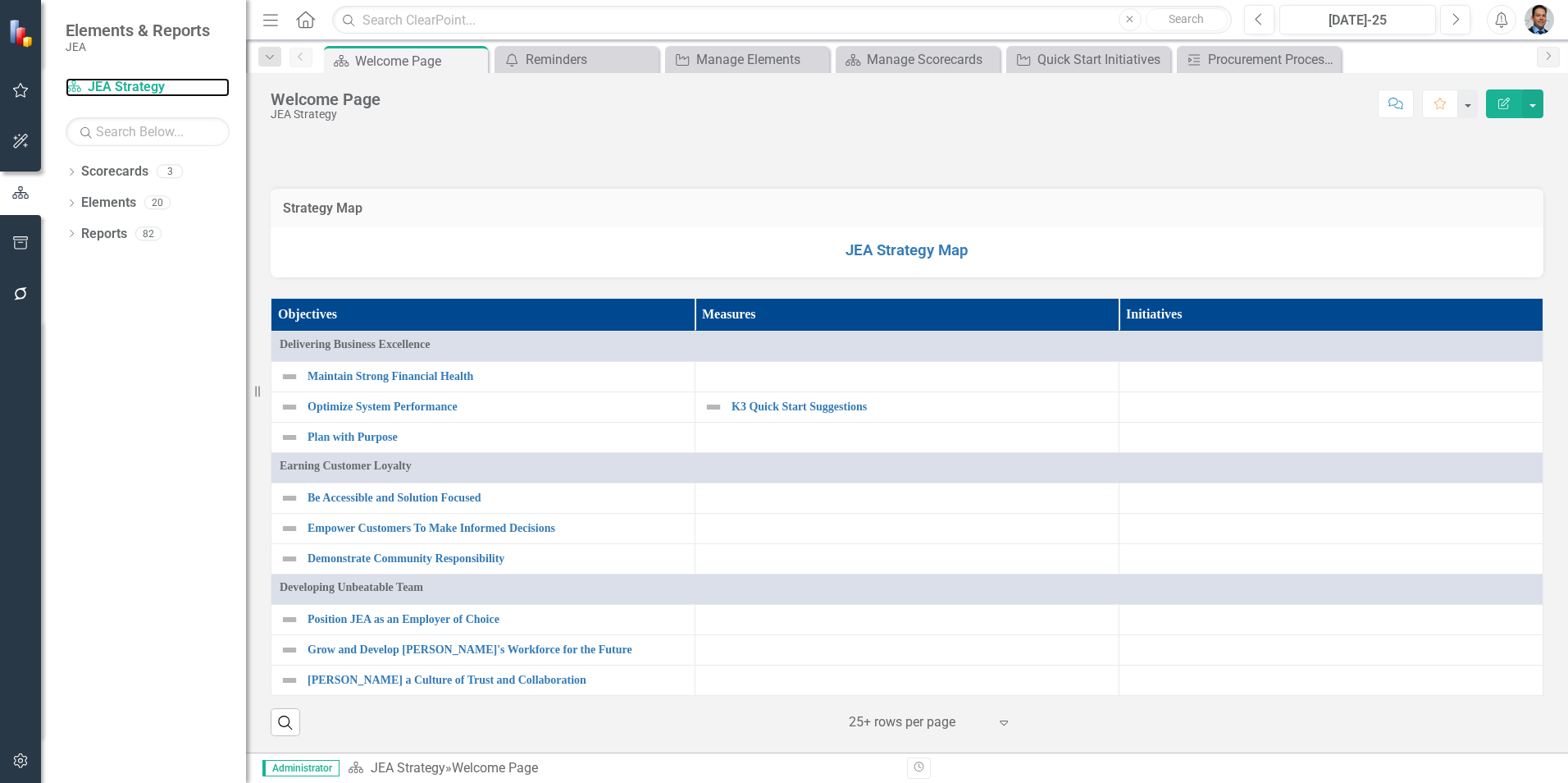
scroll to position [1311, 0]
click at [925, 249] on link "JEA Strategy Map" at bounding box center [906, 250] width 123 height 18
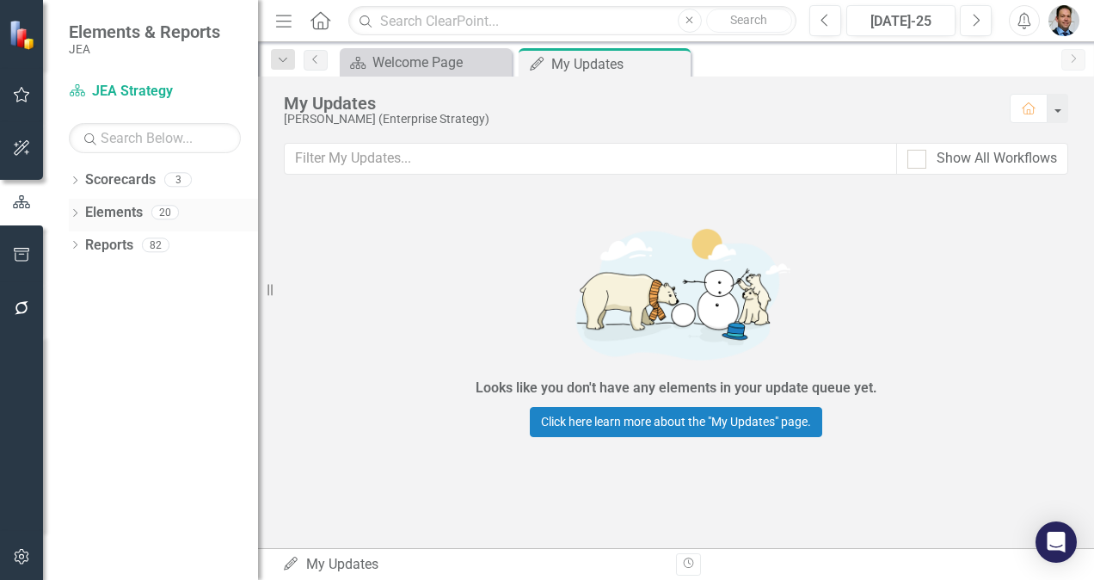
click at [99, 211] on link "Elements" at bounding box center [114, 213] width 58 height 20
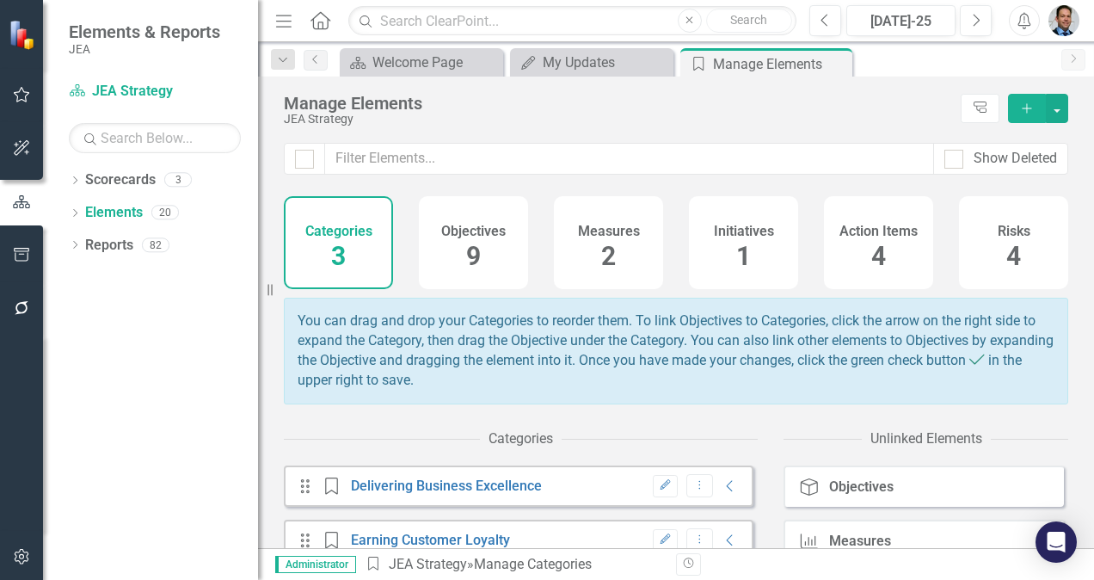
click at [759, 248] on div "Initiatives 1" at bounding box center [743, 242] width 109 height 93
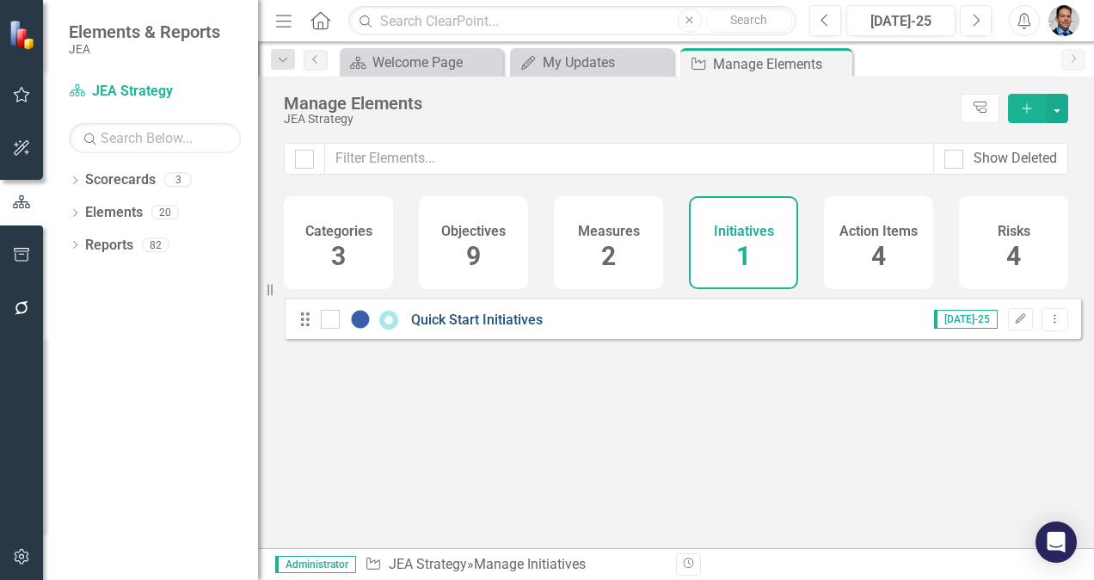
click at [515, 328] on link "Quick Start Initiatives" at bounding box center [477, 319] width 132 height 16
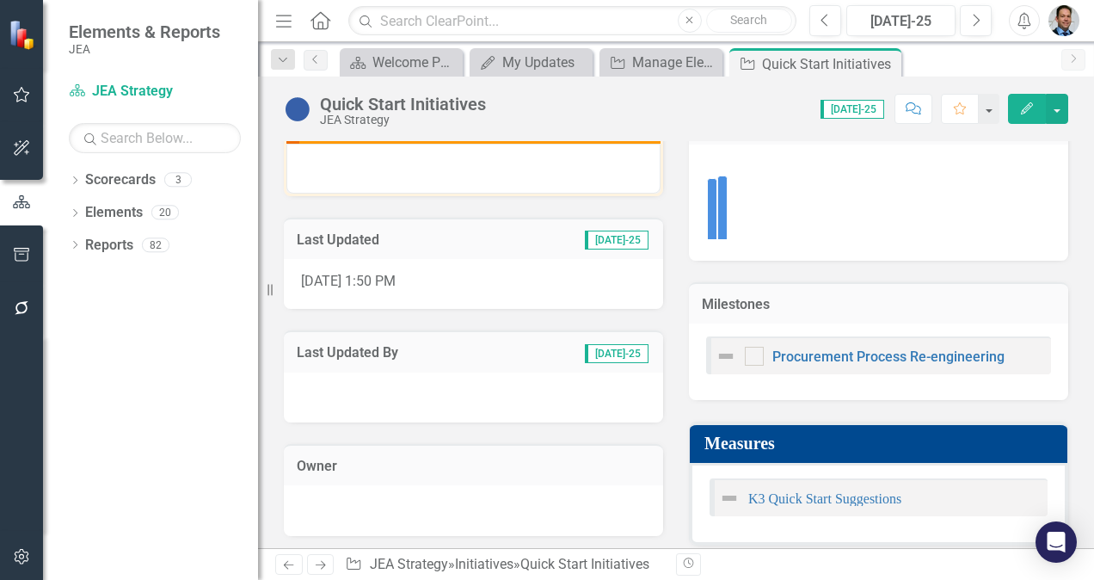
scroll to position [269, 0]
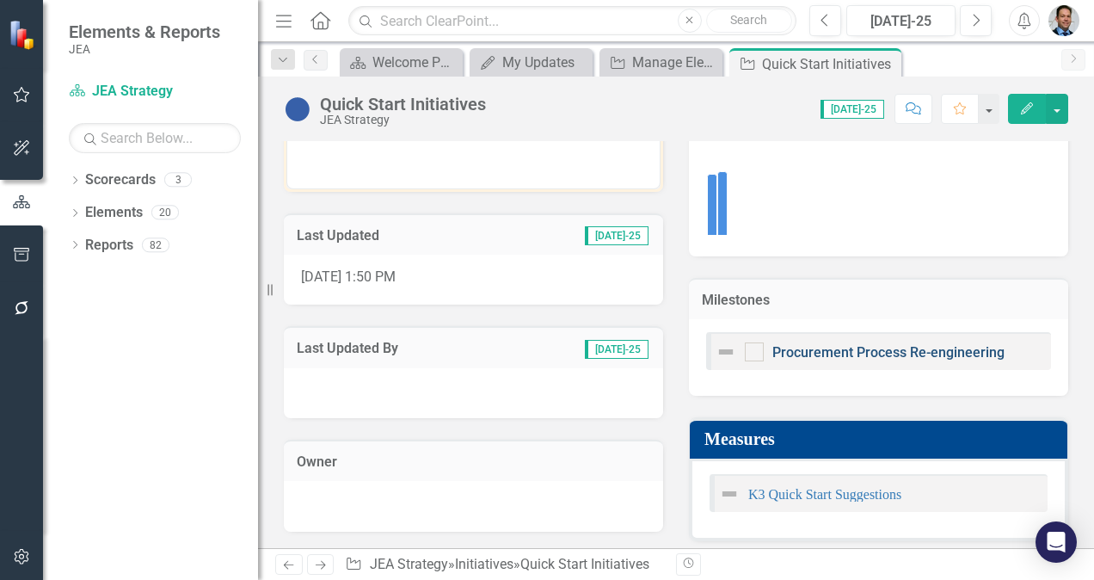
click at [831, 349] on link "Procurement Process Re-engineering" at bounding box center [888, 352] width 232 height 16
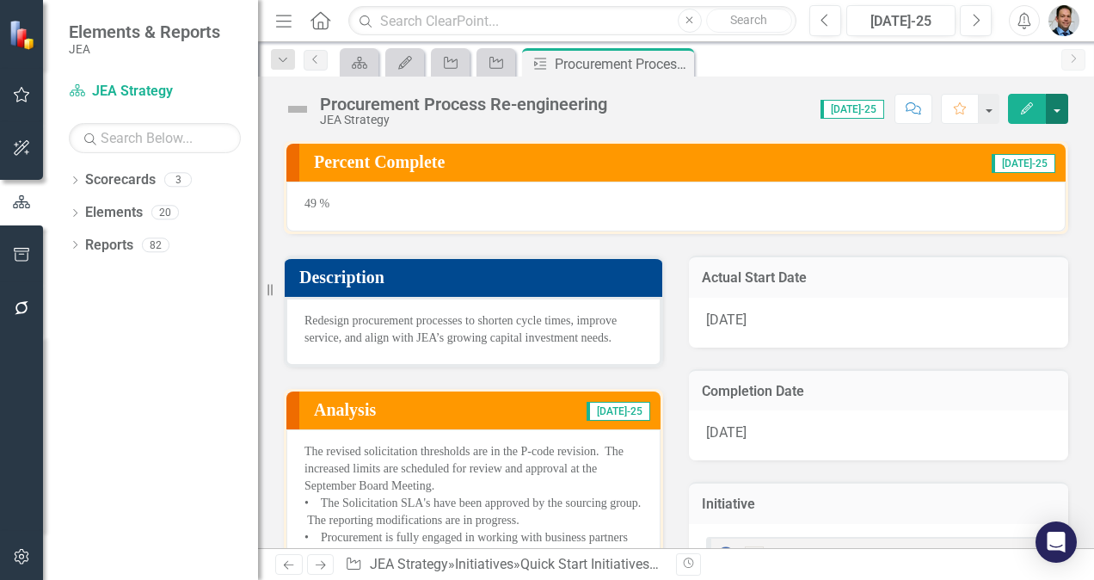
click at [1061, 108] on button "button" at bounding box center [1057, 109] width 22 height 30
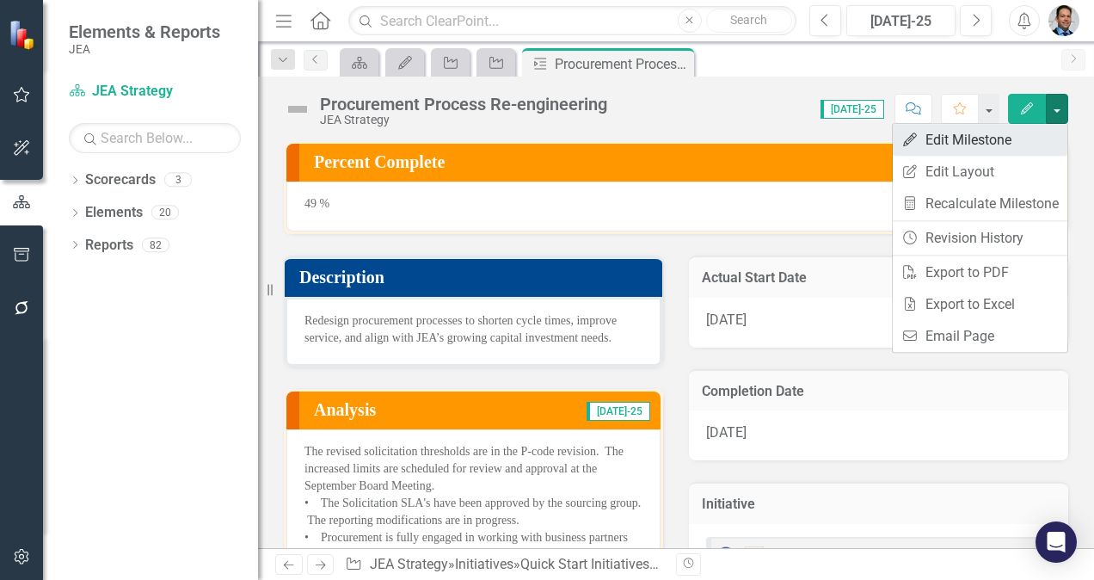
click at [970, 138] on link "Edit Edit Milestone" at bounding box center [980, 140] width 175 height 32
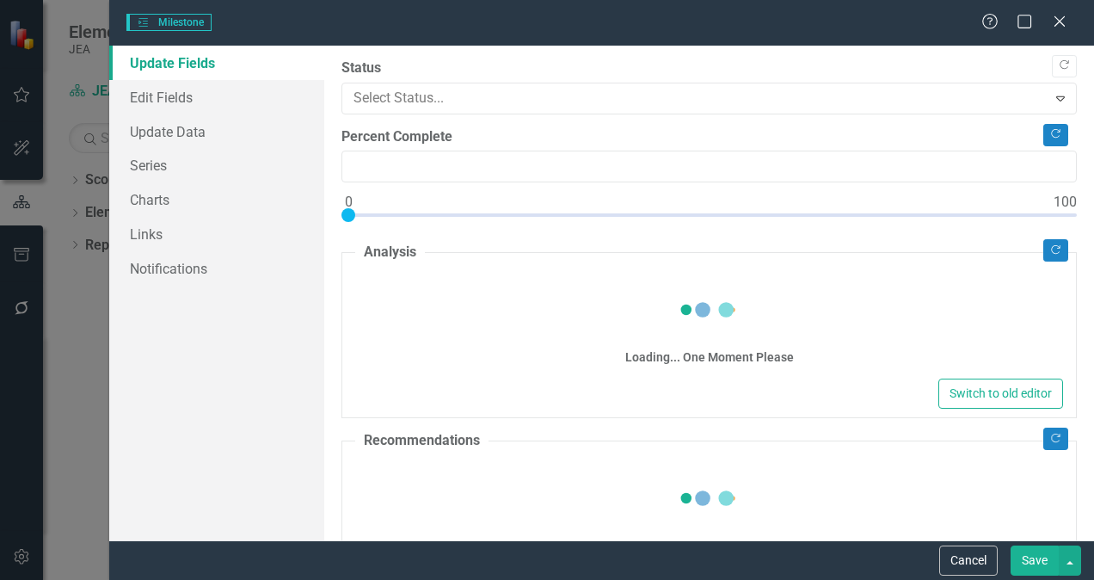
type input "49"
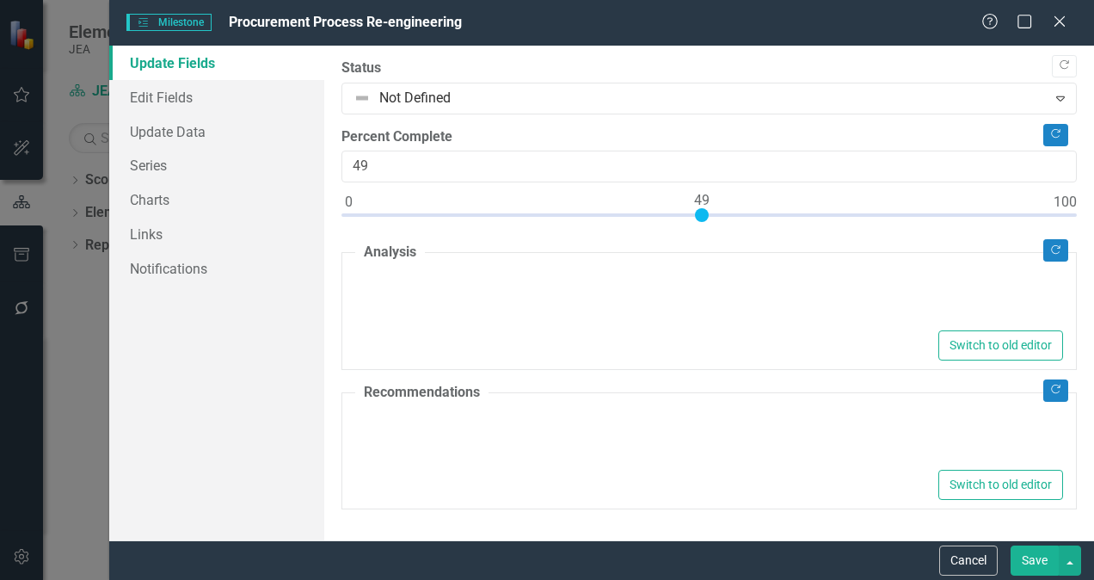
type textarea "<p>The revised solicitation thresholds are in the P-code revision. &nbsp;The in…"
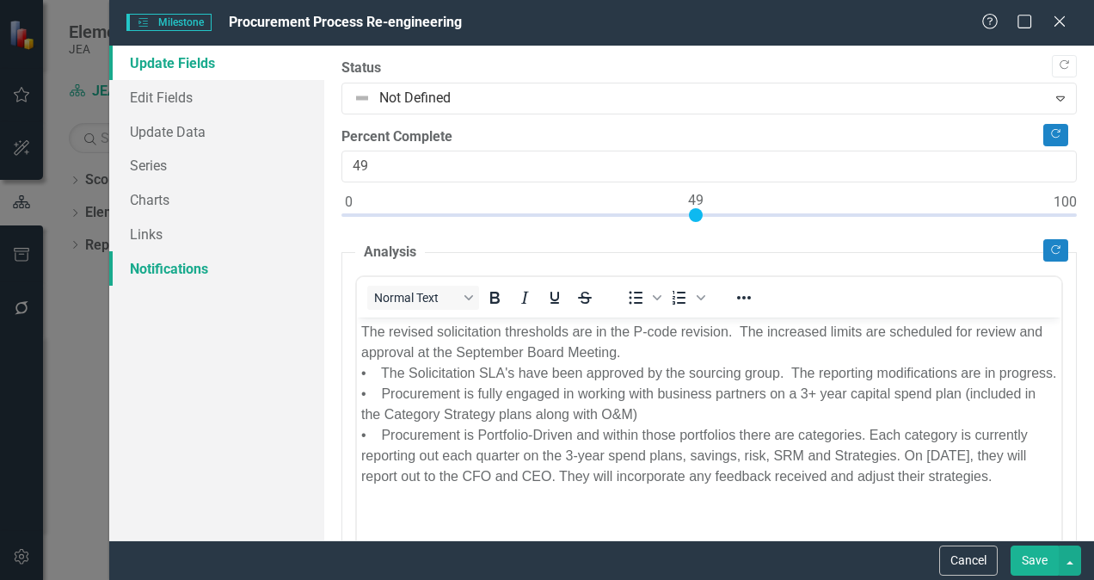
click at [174, 272] on link "Notifications" at bounding box center [216, 268] width 215 height 34
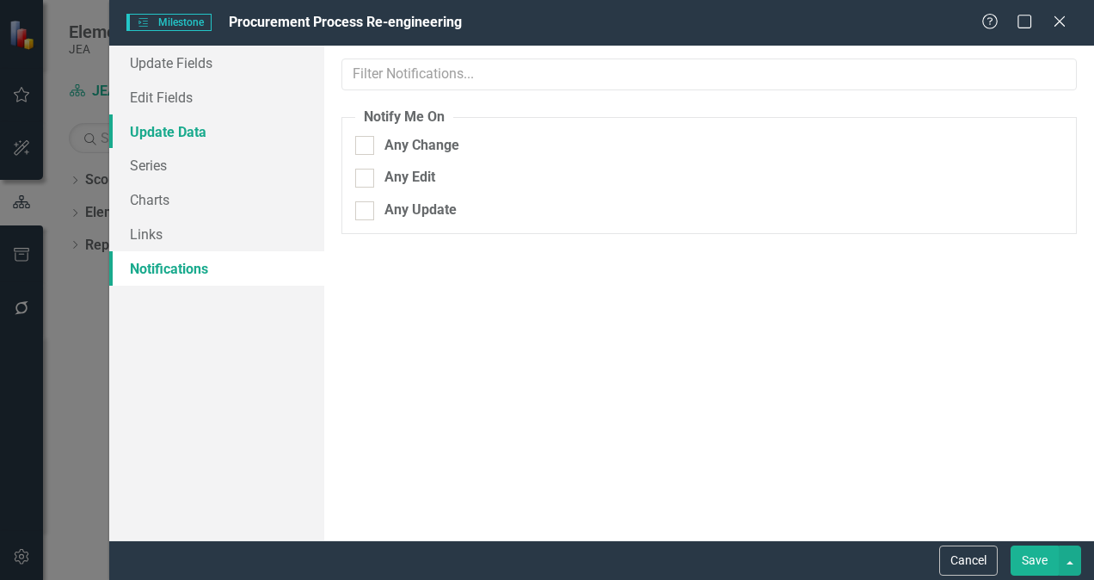
click at [194, 136] on link "Update Data" at bounding box center [216, 131] width 215 height 34
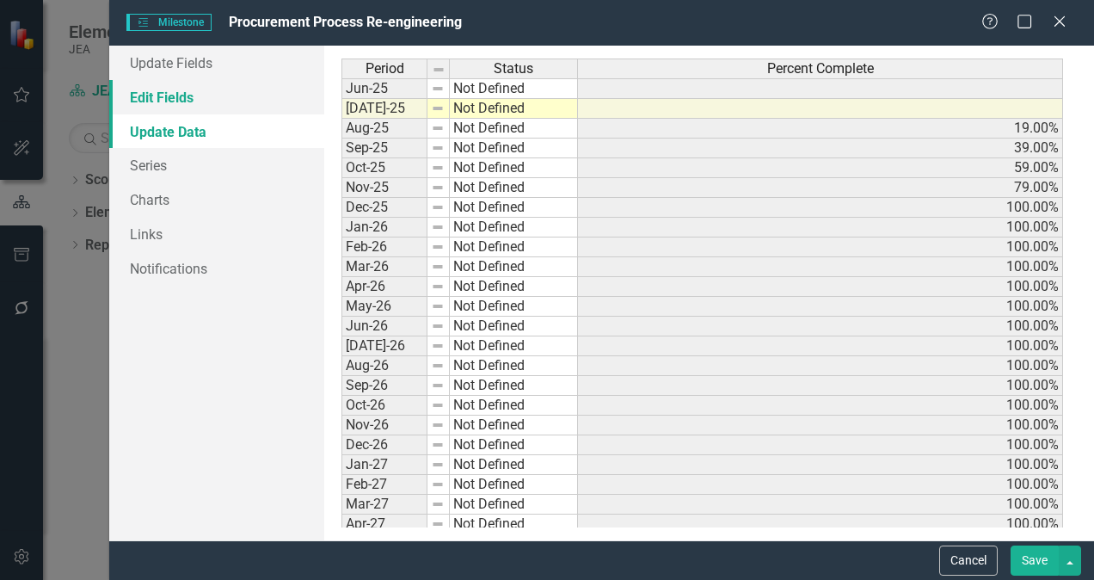
click at [161, 100] on link "Edit Fields" at bounding box center [216, 97] width 215 height 34
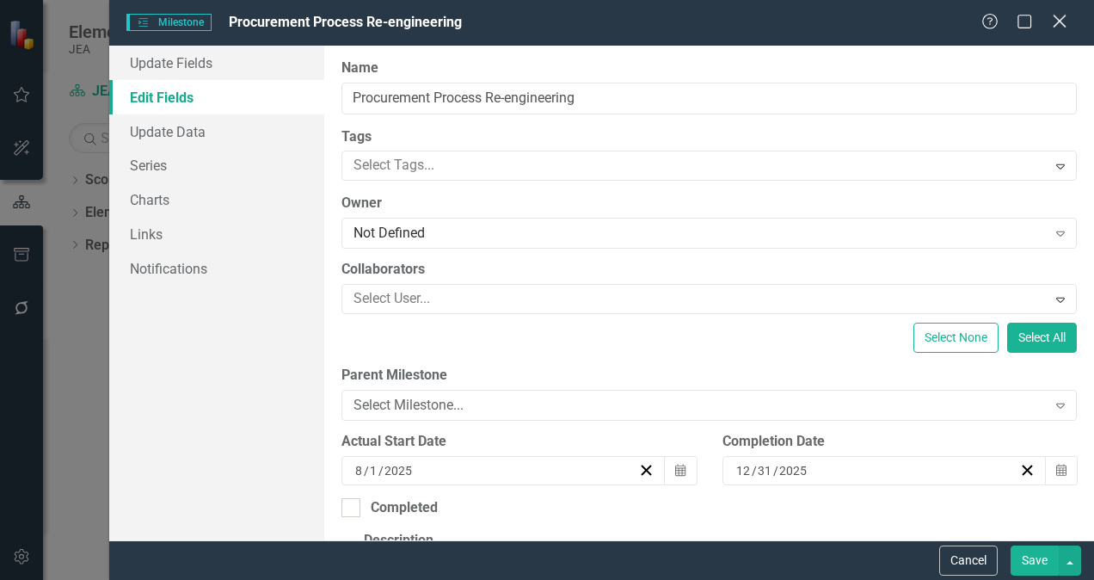
click at [1058, 26] on icon "Close" at bounding box center [1060, 21] width 22 height 16
